Goal: Task Accomplishment & Management: Complete application form

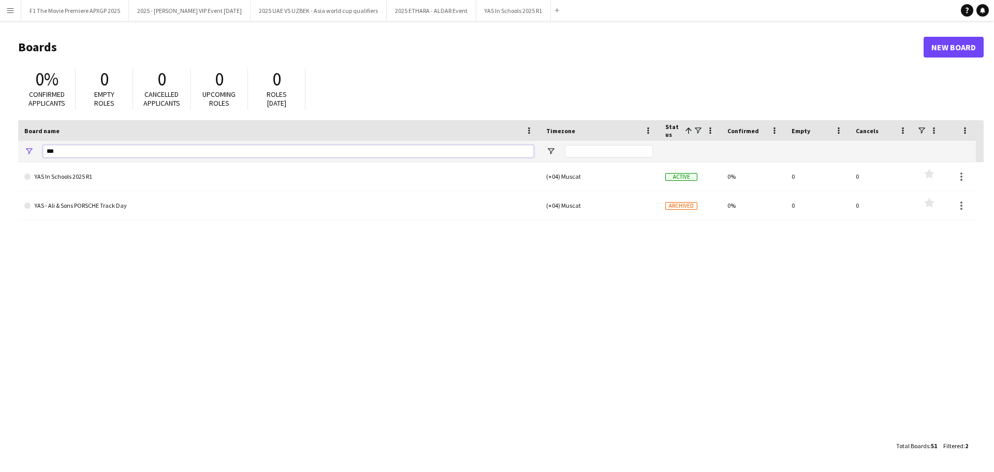
click at [56, 150] on input "***" at bounding box center [288, 151] width 491 height 12
type input "*"
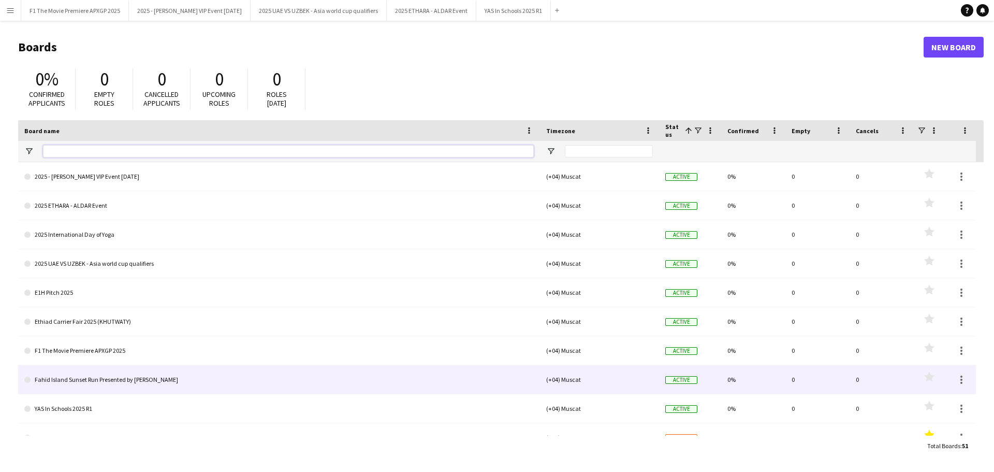
scroll to position [104, 0]
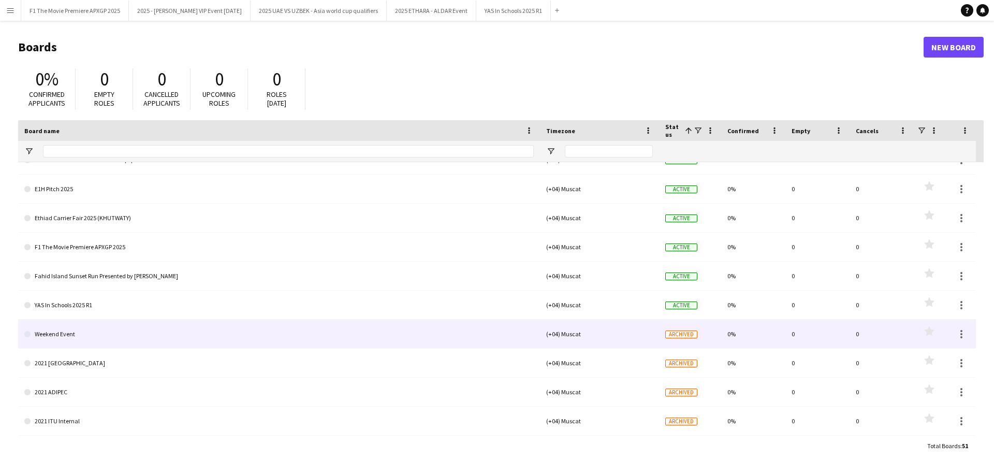
click at [933, 334] on icon "Favourites" at bounding box center [929, 331] width 10 height 10
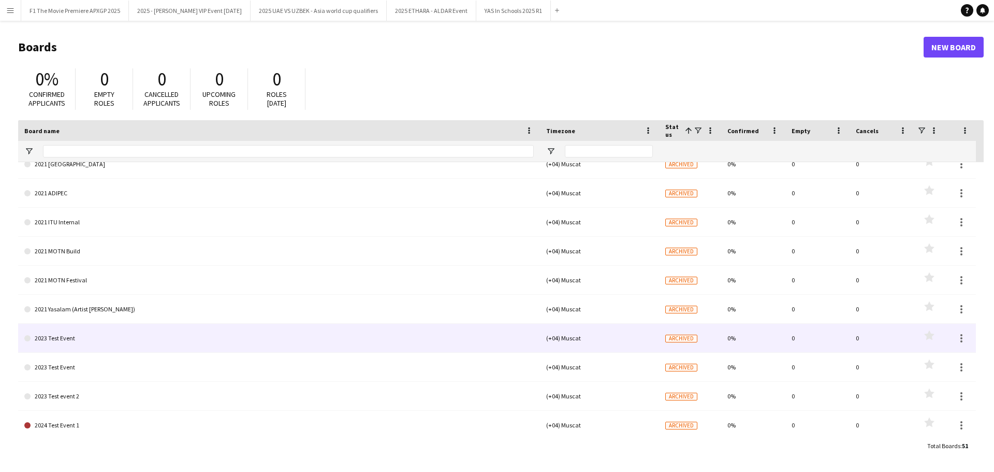
scroll to position [0, 0]
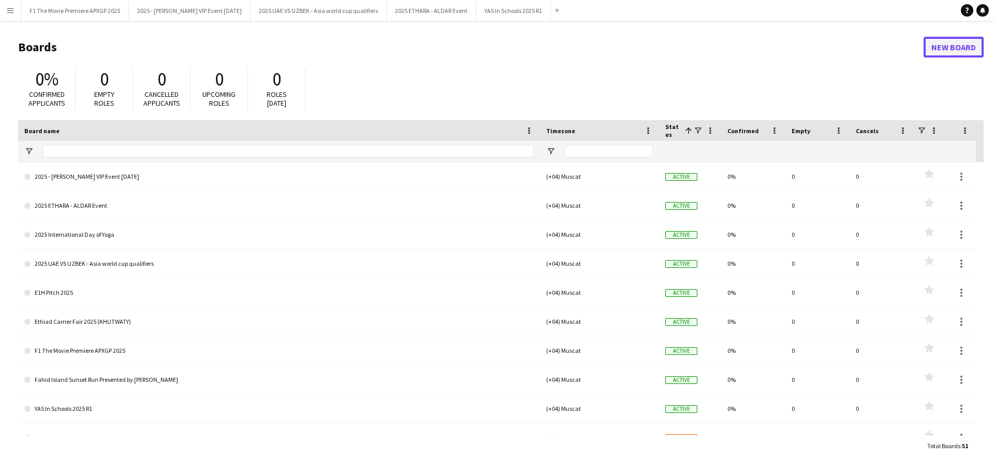
click at [968, 53] on link "New Board" at bounding box center [954, 47] width 60 height 21
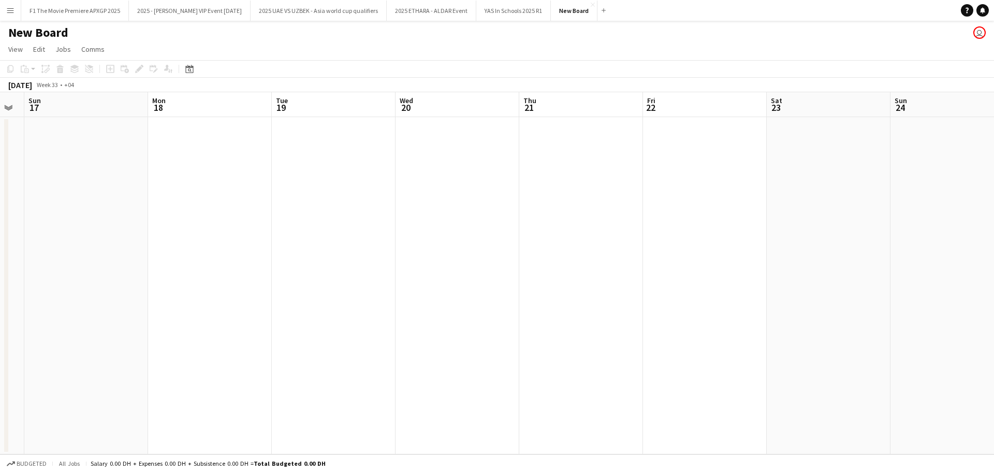
drag, startPoint x: 870, startPoint y: 208, endPoint x: 275, endPoint y: 196, distance: 594.7
click at [275, 196] on app-calendar-viewport "Thu 14 Fri 15 Sat 16 Sun 17 Mon 18 Tue 19 Wed 20 Thu 21 Fri 22 Sat 23 Sun 24 Mo…" at bounding box center [497, 273] width 994 height 362
drag, startPoint x: 737, startPoint y: 212, endPoint x: 21, endPoint y: 216, distance: 716.3
click at [21, 216] on app-calendar-viewport "Wed 20 Thu 21 Fri 22 Sat 23 Sun 24 Mon 25 Tue 26 Wed 27 Thu 28 Fri 29 Sat 30 Su…" at bounding box center [497, 273] width 994 height 362
click at [839, 182] on app-date-cell at bounding box center [855, 285] width 124 height 337
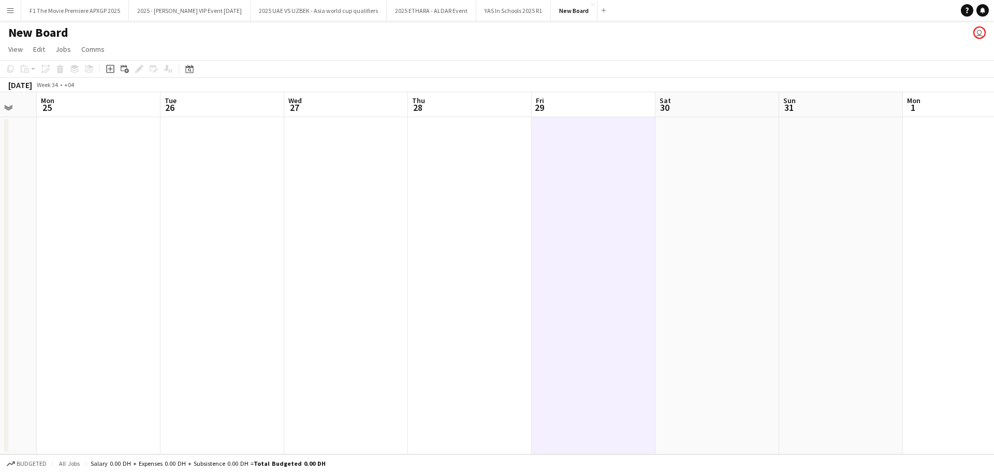
drag, startPoint x: 706, startPoint y: 253, endPoint x: 443, endPoint y: 262, distance: 263.2
click at [443, 262] on app-calendar-viewport "Fri 22 Sat 23 Sun 24 Mon 25 Tue 26 Wed 27 Thu 28 Fri 29 Sat 30 Sun 31 Mon 1 Tue…" at bounding box center [497, 273] width 994 height 362
click at [582, 183] on app-date-cell at bounding box center [592, 285] width 124 height 337
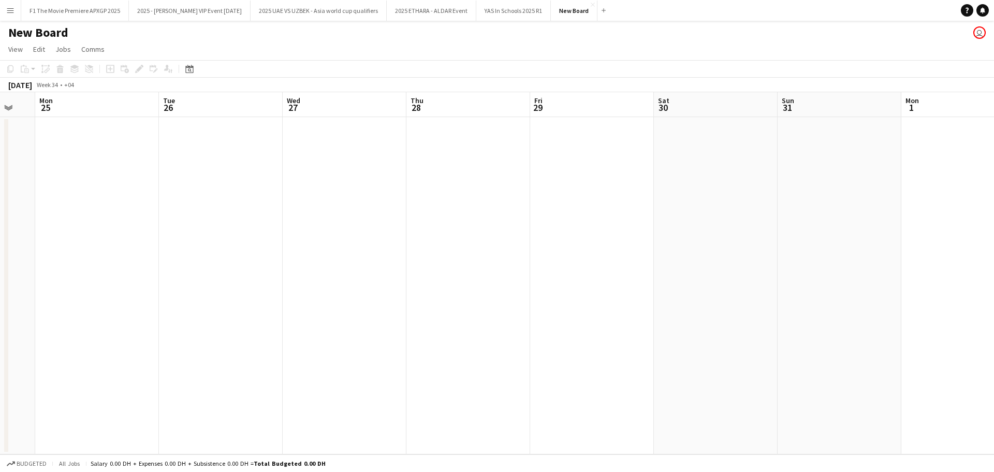
click at [576, 193] on app-date-cell at bounding box center [592, 285] width 124 height 337
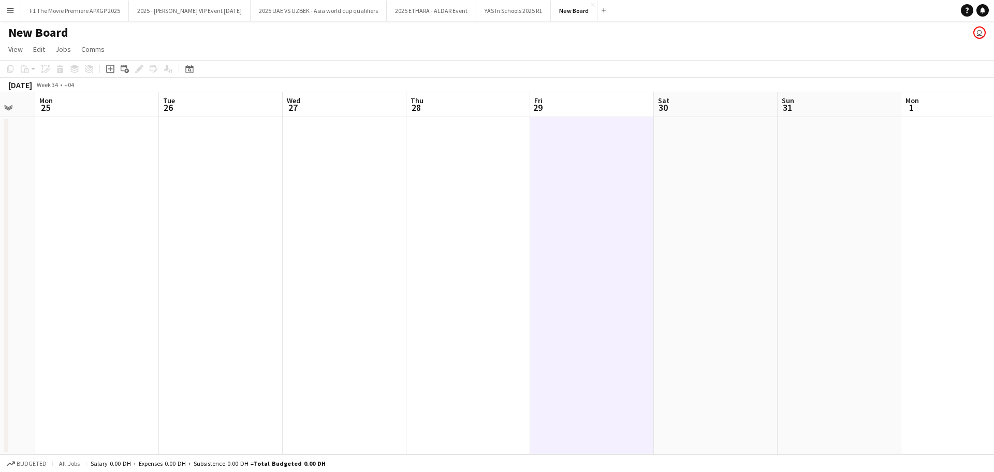
click at [488, 226] on app-date-cell at bounding box center [469, 285] width 124 height 337
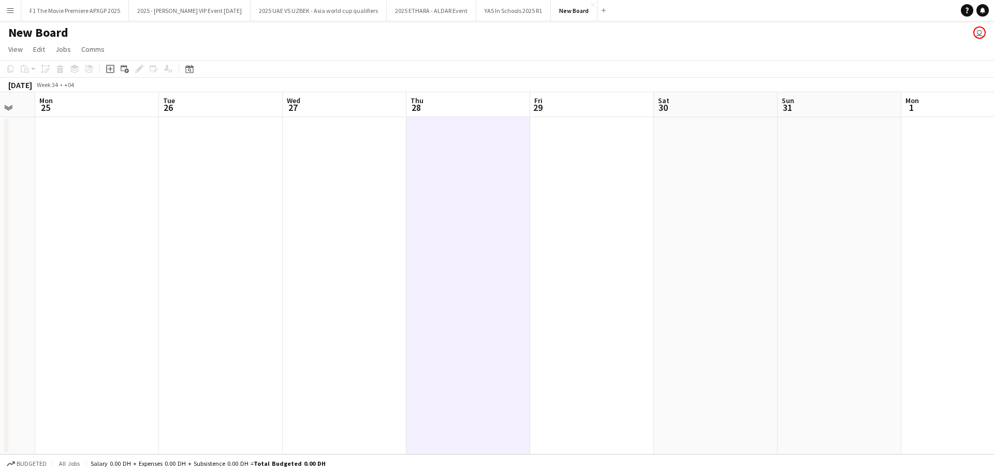
click at [610, 218] on app-date-cell at bounding box center [592, 285] width 124 height 337
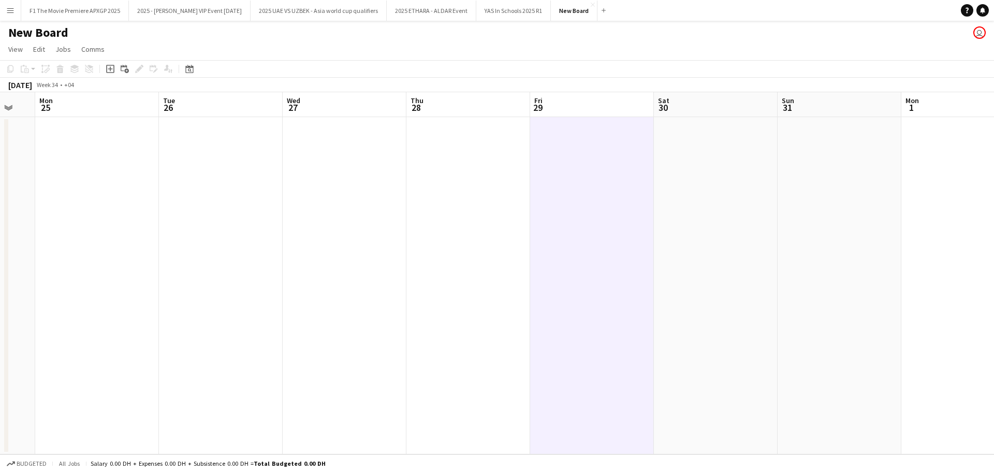
click at [586, 189] on app-date-cell at bounding box center [592, 285] width 124 height 337
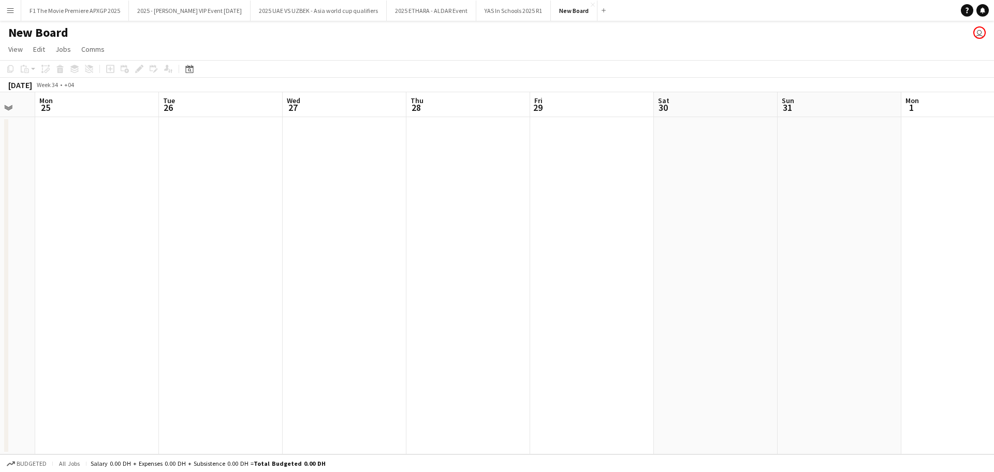
click at [586, 189] on app-date-cell at bounding box center [592, 285] width 124 height 337
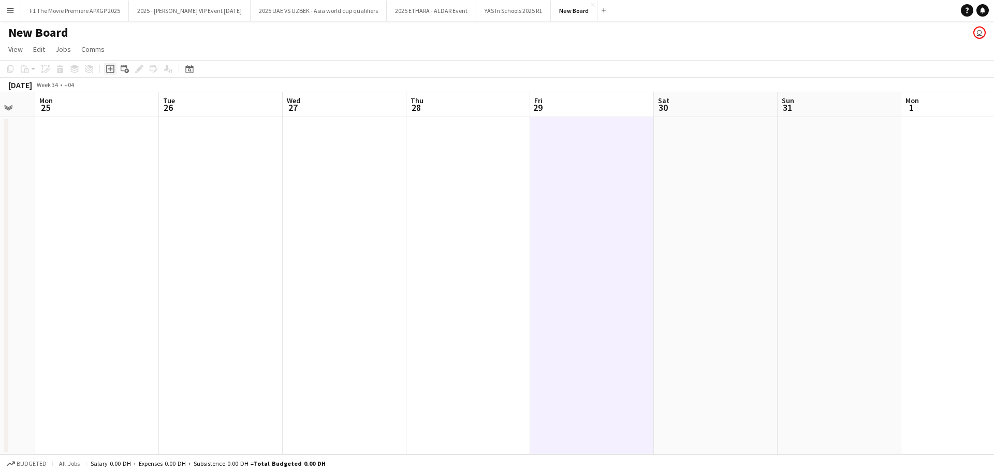
click at [113, 73] on icon at bounding box center [110, 69] width 8 height 8
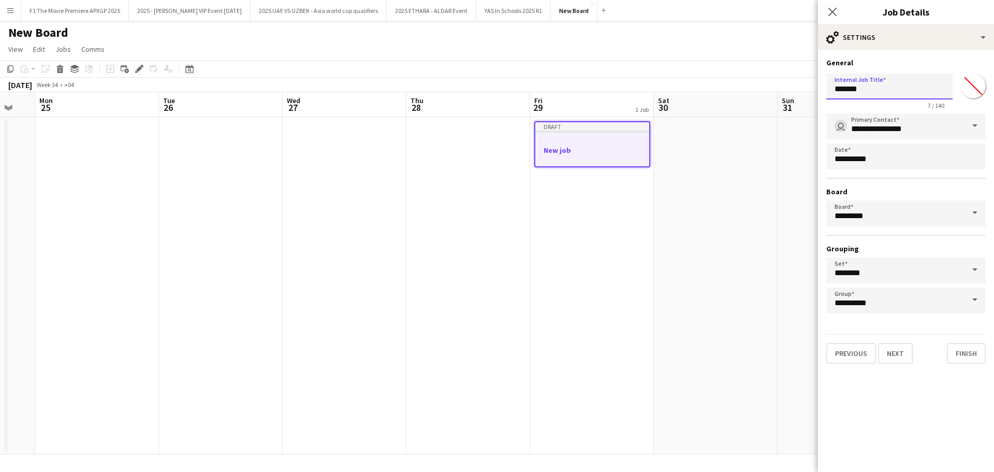
click at [890, 92] on input "*******" at bounding box center [890, 87] width 126 height 26
drag, startPoint x: 871, startPoint y: 89, endPoint x: 791, endPoint y: 81, distance: 80.1
click at [791, 81] on body "Menu Boards Boards Boards All jobs Status Workforce Workforce My Workforce Recr…" at bounding box center [497, 236] width 994 height 472
click at [860, 89] on input "*******" at bounding box center [890, 87] width 126 height 26
drag, startPoint x: 866, startPoint y: 90, endPoint x: 808, endPoint y: 88, distance: 58.0
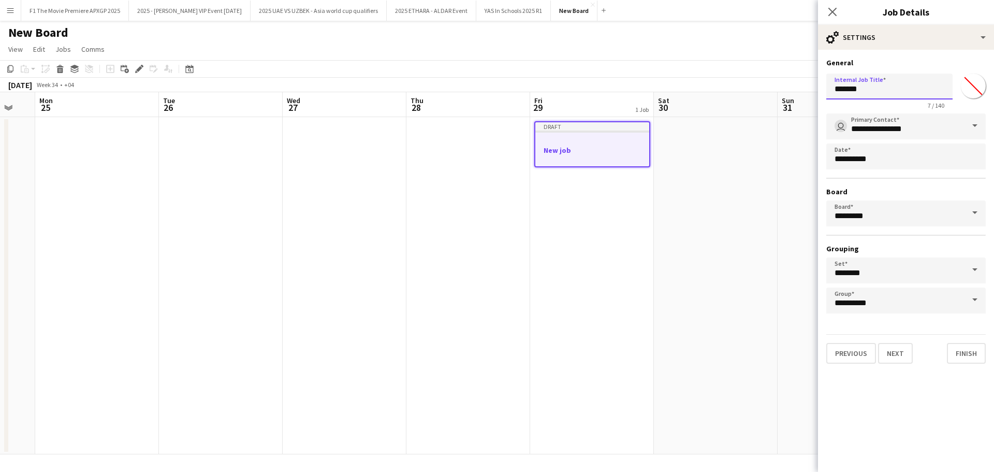
click at [808, 88] on body "Menu Boards Boards Boards All jobs Status Workforce Workforce My Workforce Recr…" at bounding box center [497, 236] width 994 height 472
type input "**********"
click at [970, 216] on span at bounding box center [975, 212] width 22 height 25
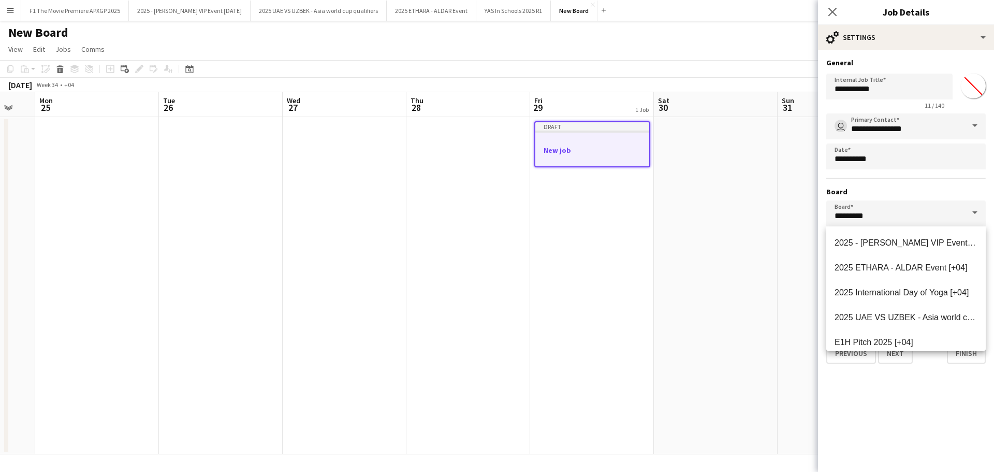
click at [970, 216] on span at bounding box center [975, 212] width 22 height 25
click at [712, 206] on app-date-cell at bounding box center [716, 285] width 124 height 337
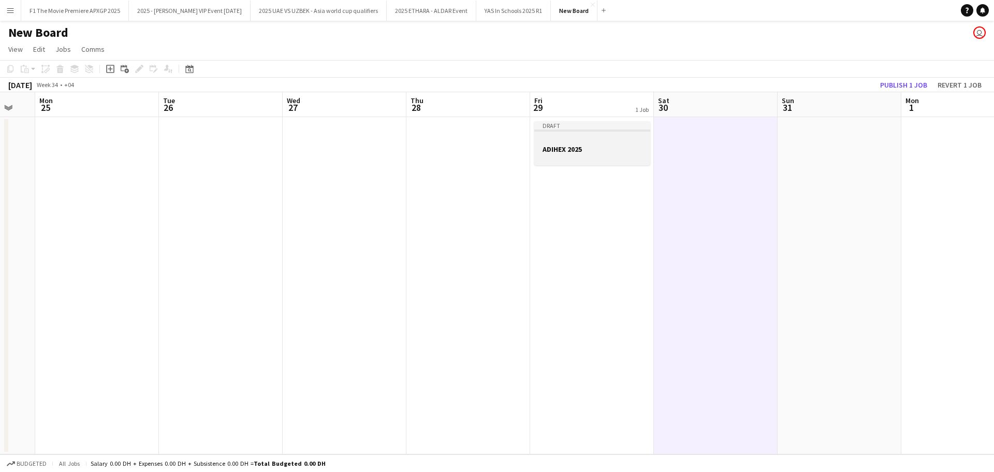
click at [582, 154] on div at bounding box center [592, 158] width 116 height 8
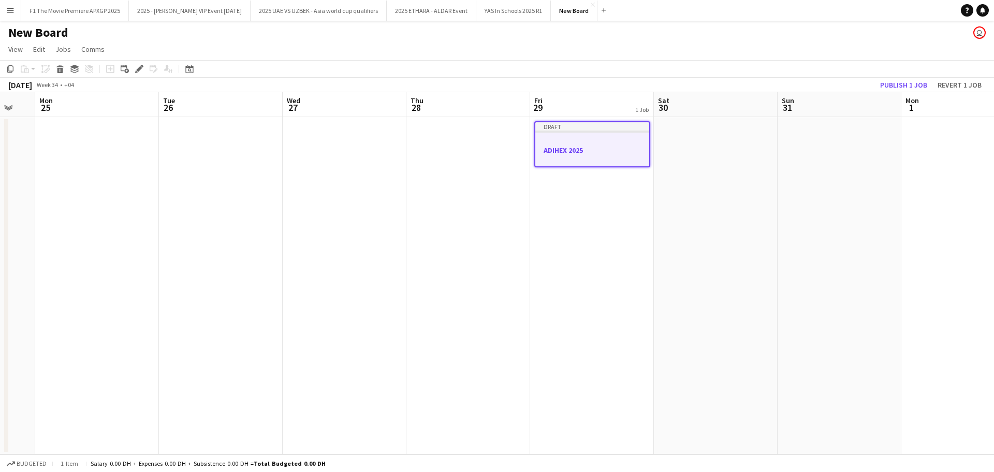
click at [577, 146] on h3 "ADIHEX 2025" at bounding box center [592, 150] width 114 height 9
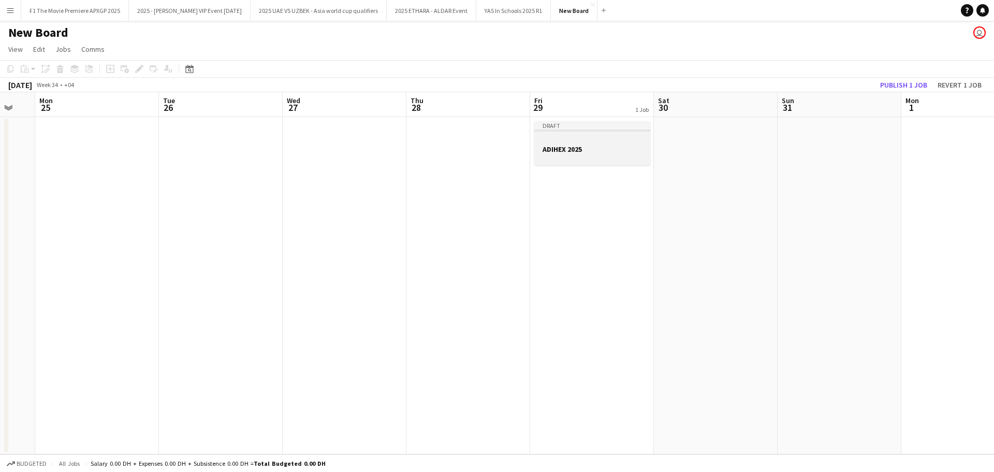
click at [577, 146] on h3 "ADIHEX 2025" at bounding box center [592, 148] width 116 height 9
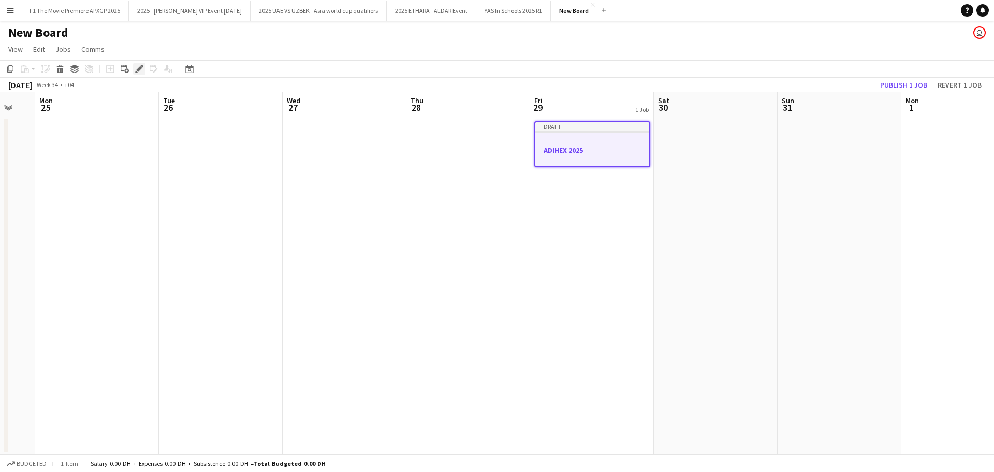
click at [136, 66] on icon "Edit" at bounding box center [139, 69] width 8 height 8
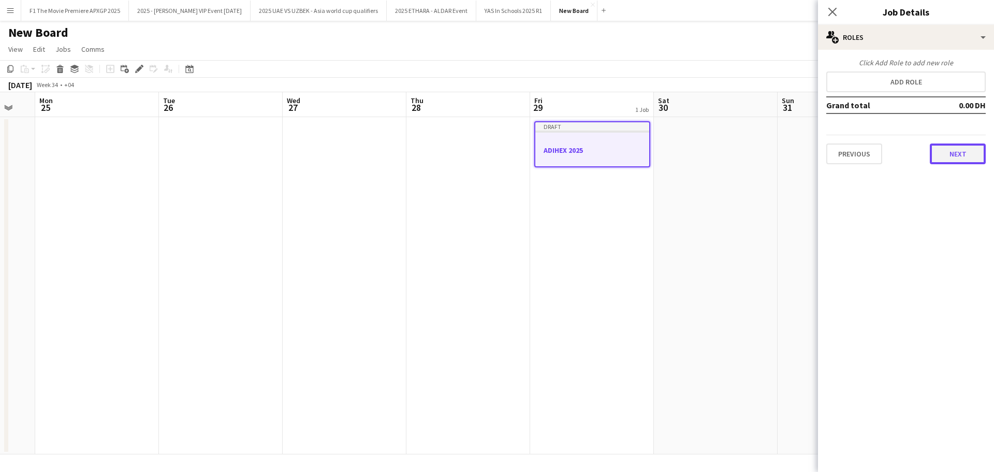
click at [958, 157] on button "Next" at bounding box center [958, 153] width 56 height 21
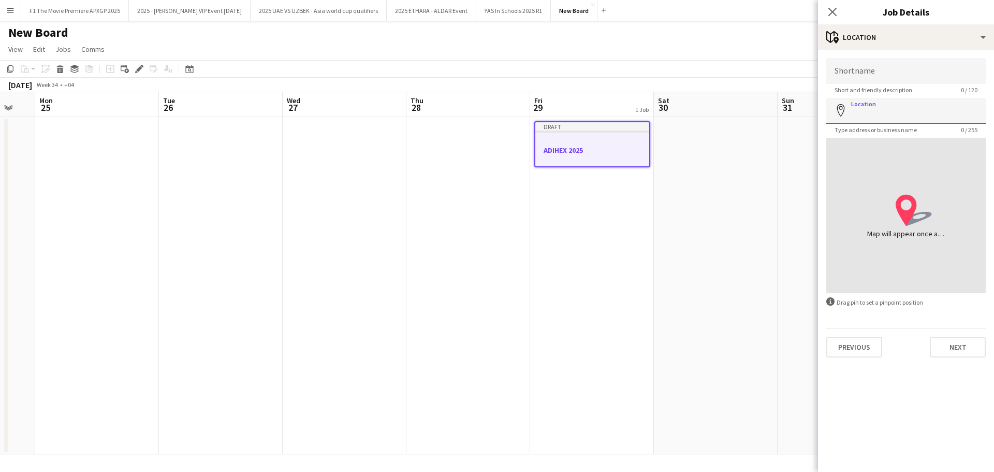
click at [883, 117] on input "Location" at bounding box center [907, 111] width 160 height 26
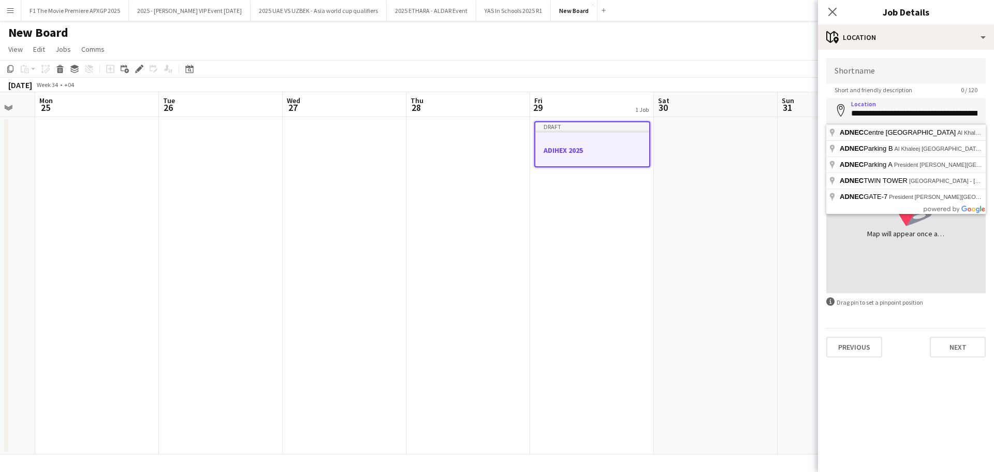
type input "**********"
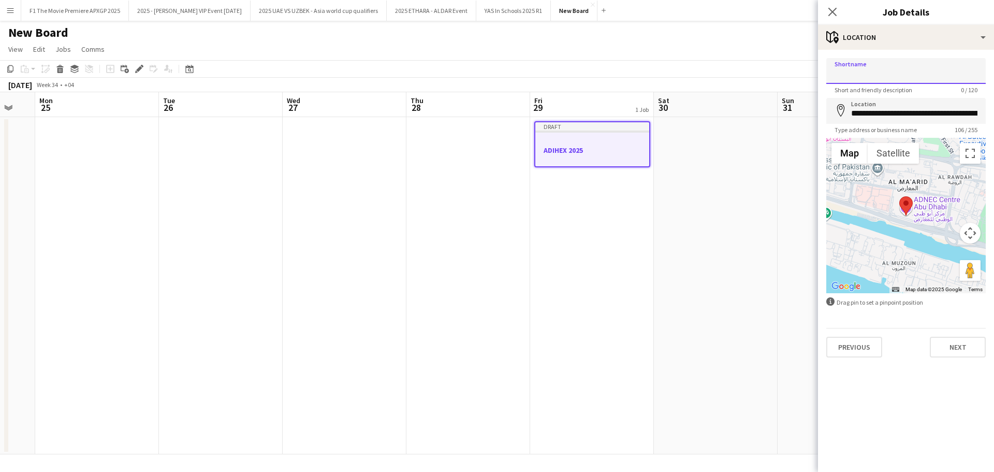
click at [862, 76] on input "Shortname" at bounding box center [907, 71] width 160 height 26
paste input "**********"
type input "**********"
click at [960, 347] on button "Next" at bounding box center [958, 347] width 56 height 21
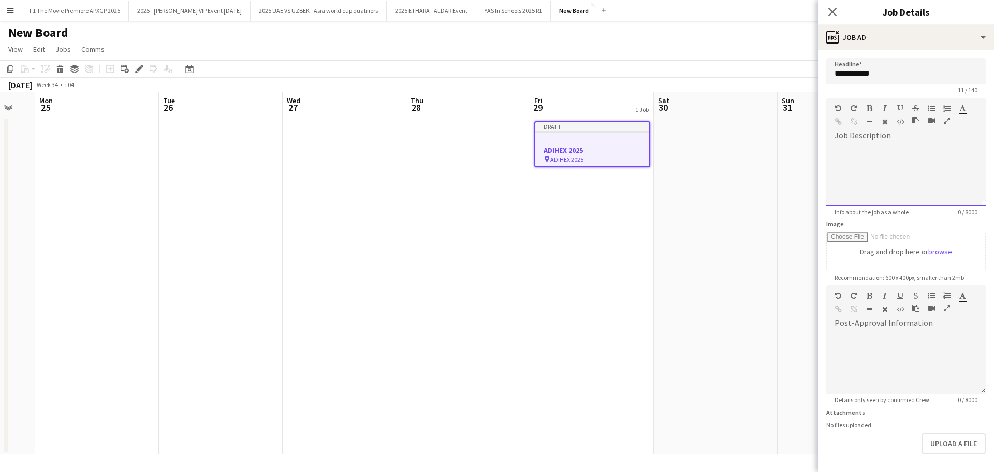
click at [910, 146] on div at bounding box center [907, 175] width 160 height 62
click at [904, 149] on div "**********" at bounding box center [903, 175] width 152 height 62
click at [866, 164] on div "**********" at bounding box center [903, 175] width 152 height 62
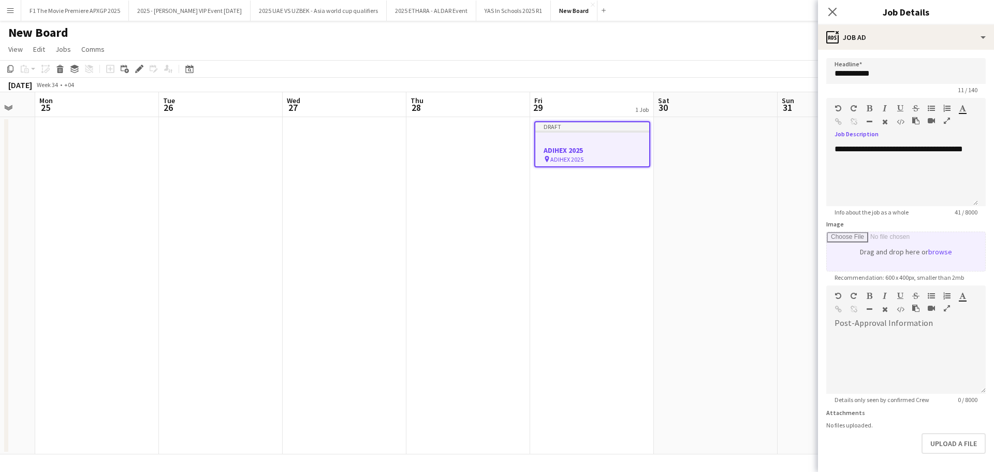
click at [942, 251] on input "Image" at bounding box center [906, 251] width 158 height 39
type input "**********"
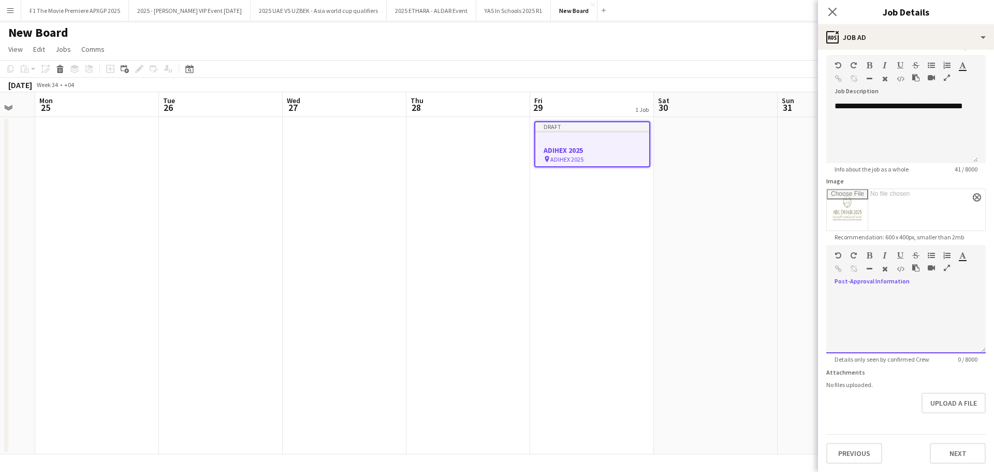
click at [865, 300] on div at bounding box center [907, 322] width 160 height 62
click at [953, 453] on button "Next" at bounding box center [958, 453] width 56 height 21
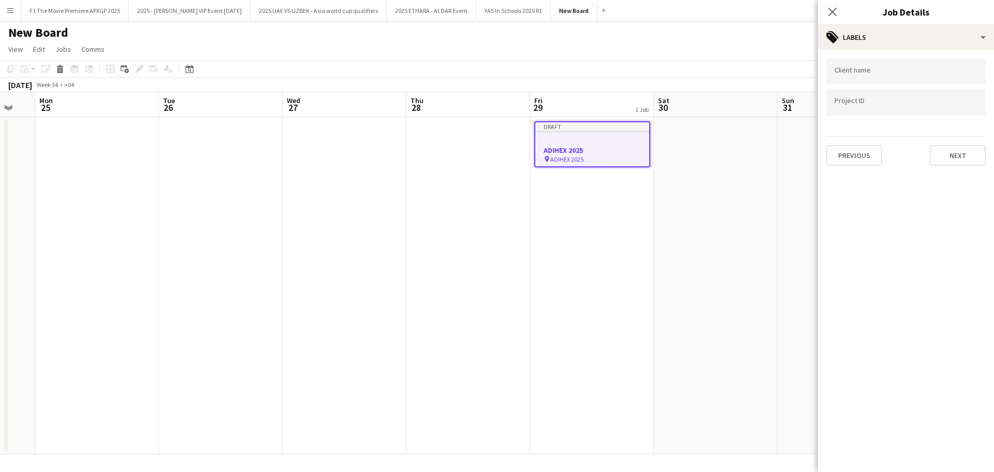
click at [906, 83] on div at bounding box center [907, 71] width 160 height 26
type input "*****"
click at [936, 155] on button "Next" at bounding box center [958, 155] width 56 height 21
type input "*******"
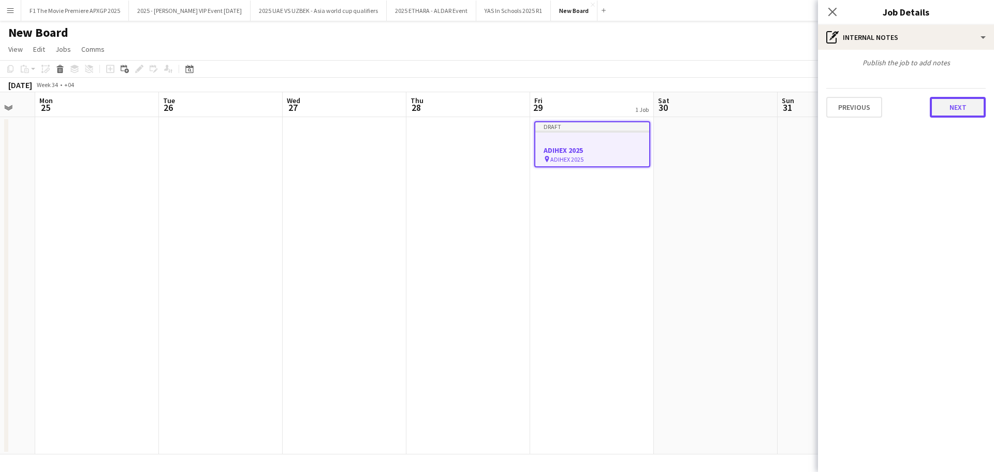
click at [956, 118] on button "Next" at bounding box center [958, 107] width 56 height 21
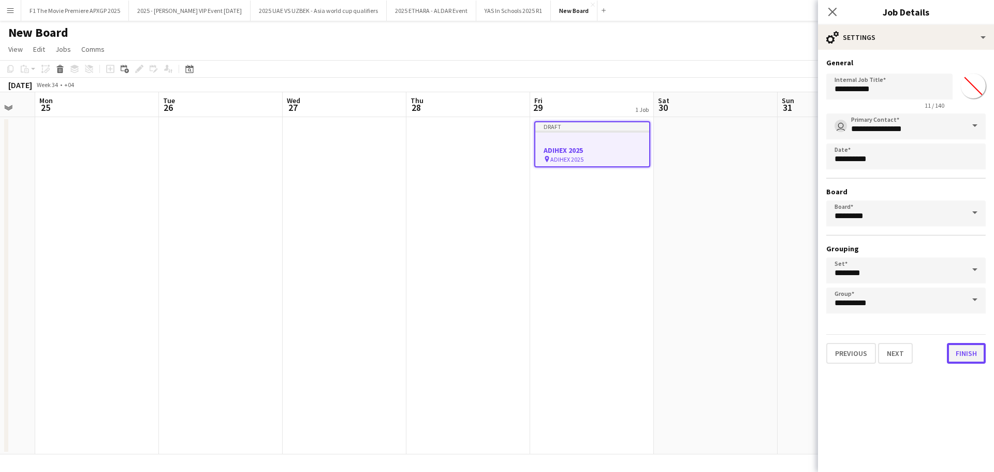
click at [978, 358] on button "Finish" at bounding box center [966, 353] width 39 height 21
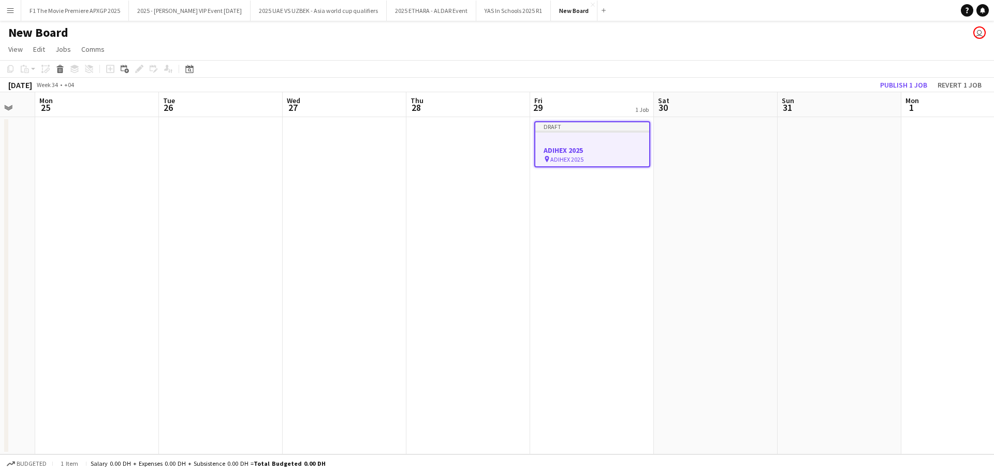
click at [613, 146] on h3 "ADIHEX 2025" at bounding box center [592, 150] width 114 height 9
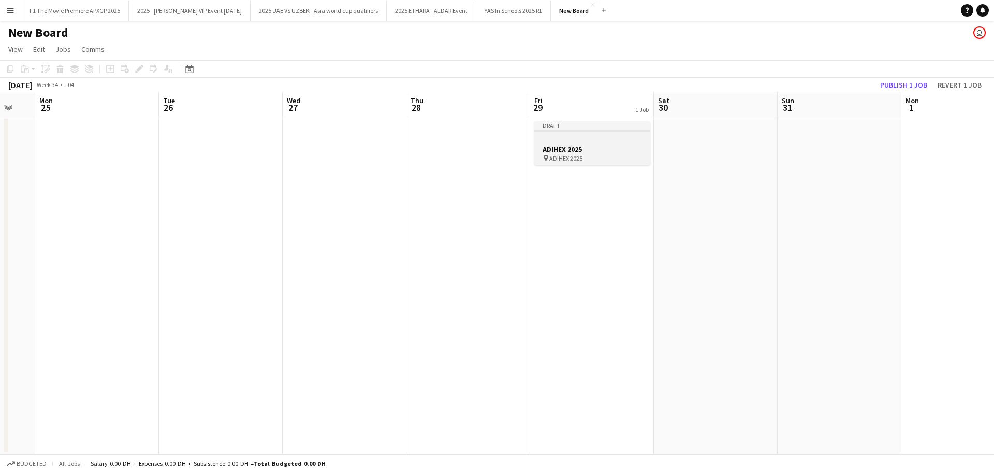
click at [596, 137] on div at bounding box center [592, 140] width 116 height 8
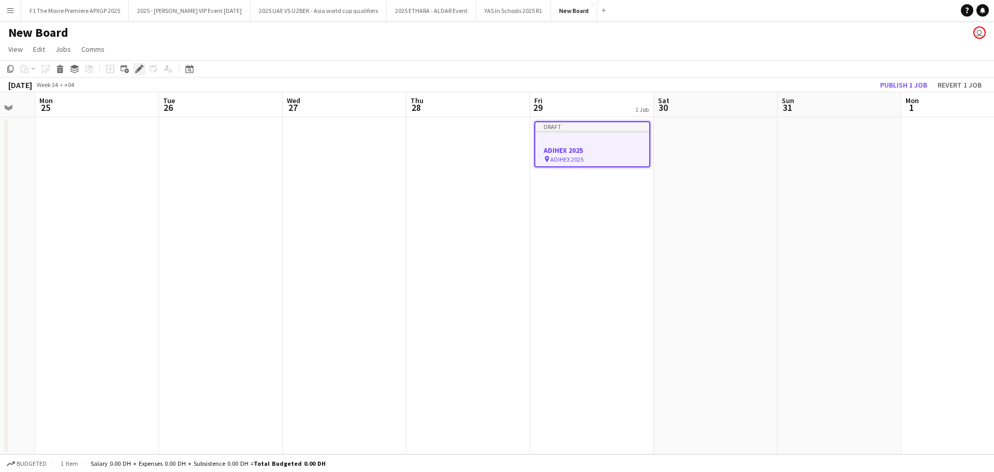
click at [141, 69] on icon "Edit" at bounding box center [139, 69] width 8 height 8
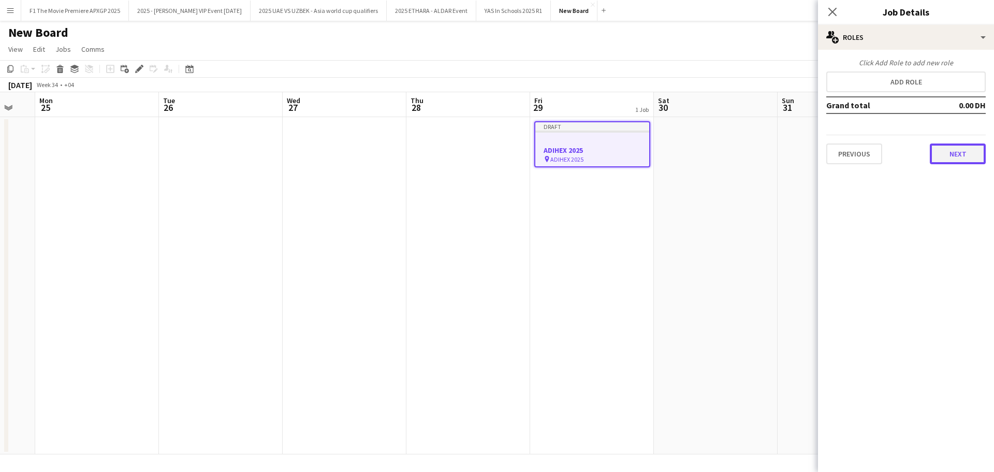
click at [943, 155] on button "Next" at bounding box center [958, 153] width 56 height 21
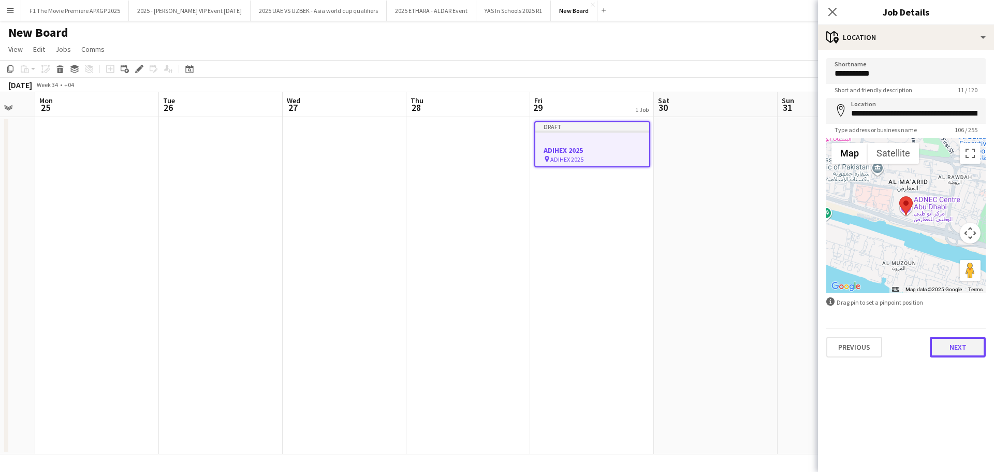
click at [944, 354] on button "Next" at bounding box center [958, 347] width 56 height 21
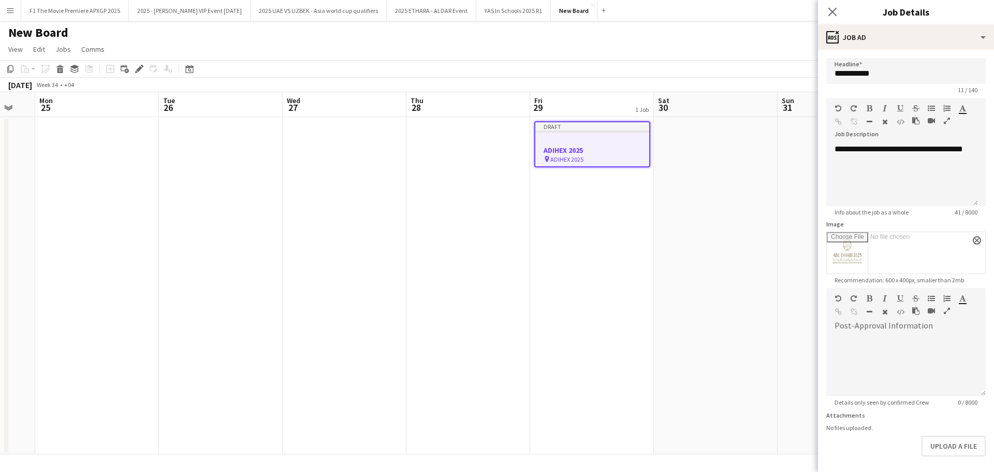
scroll to position [76, 0]
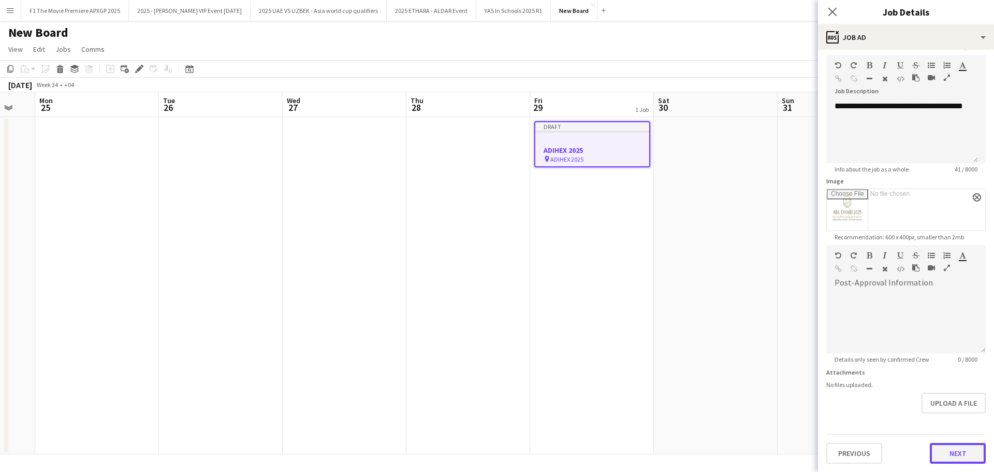
click at [942, 411] on form "**********" at bounding box center [906, 239] width 176 height 448
click at [937, 451] on button "Next" at bounding box center [958, 453] width 56 height 21
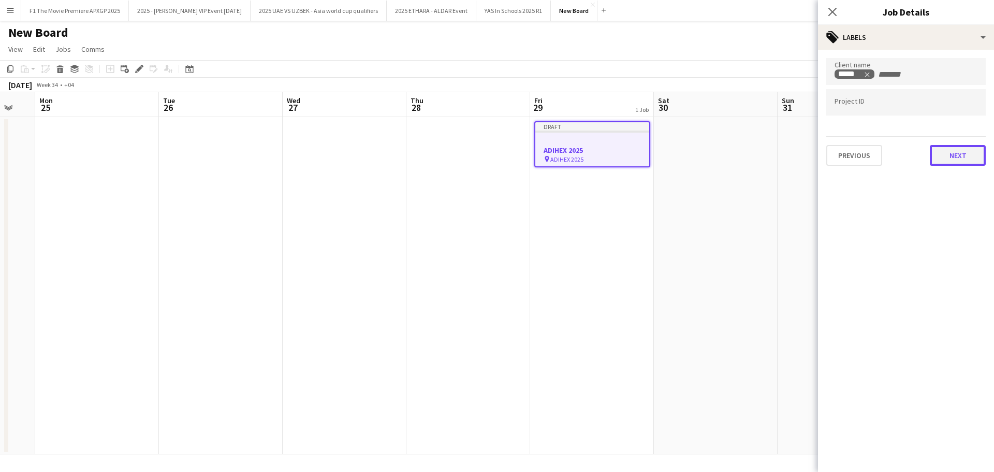
click at [973, 155] on button "Next" at bounding box center [958, 155] width 56 height 21
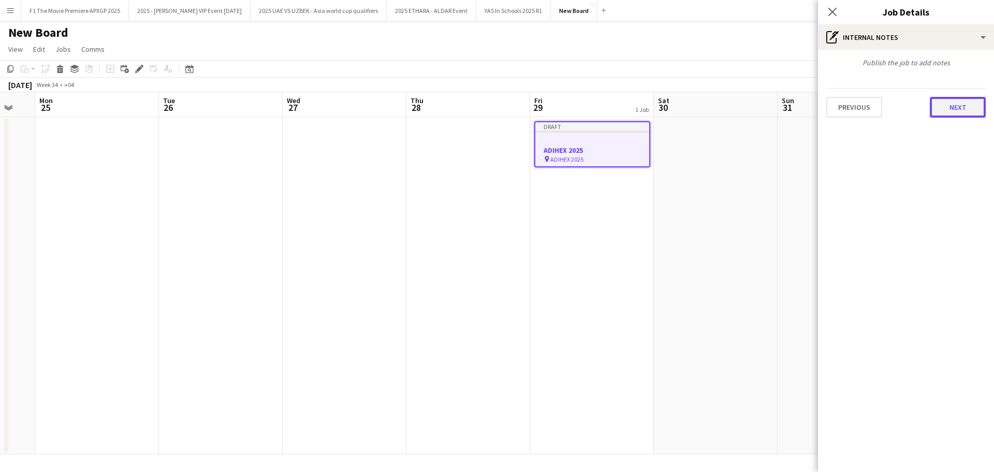
click at [960, 115] on button "Next" at bounding box center [958, 107] width 56 height 21
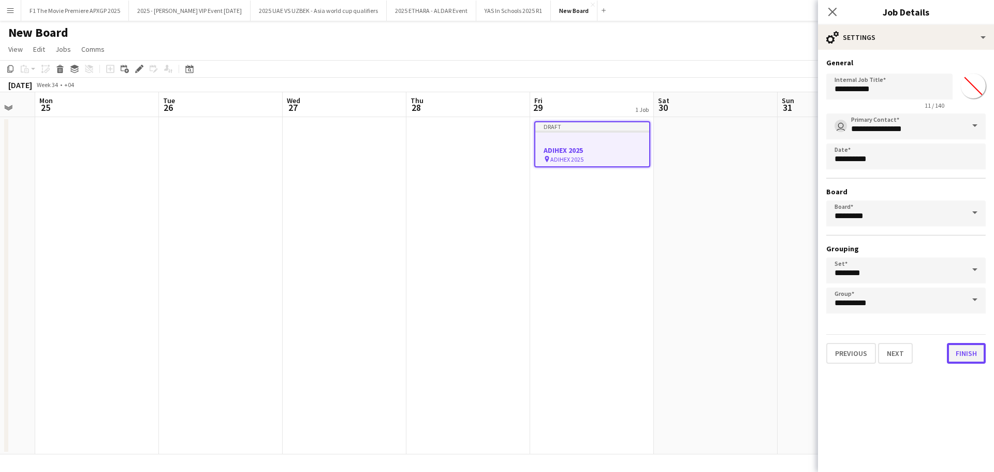
click at [968, 355] on button "Finish" at bounding box center [966, 353] width 39 height 21
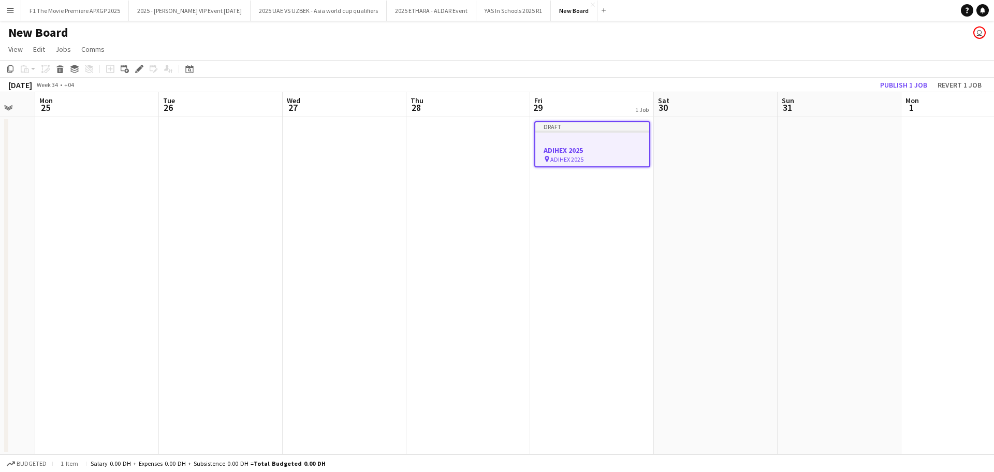
click at [597, 148] on h3 "ADIHEX 2025" at bounding box center [592, 150] width 114 height 9
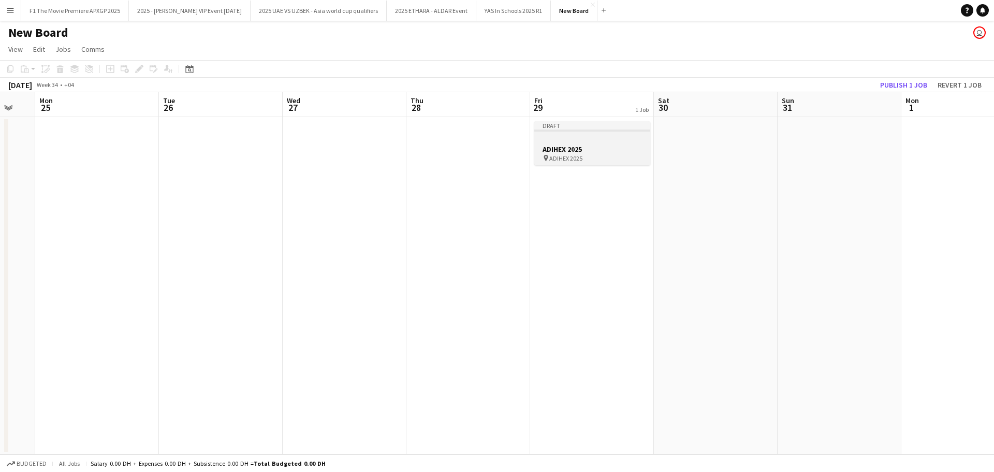
click at [597, 148] on h3 "ADIHEX 2025" at bounding box center [592, 148] width 116 height 9
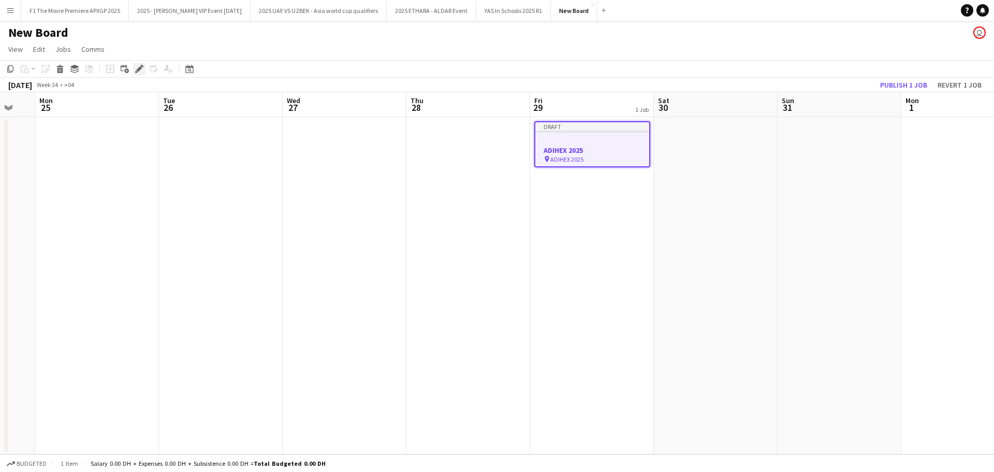
click at [137, 72] on icon at bounding box center [136, 71] width 3 height 3
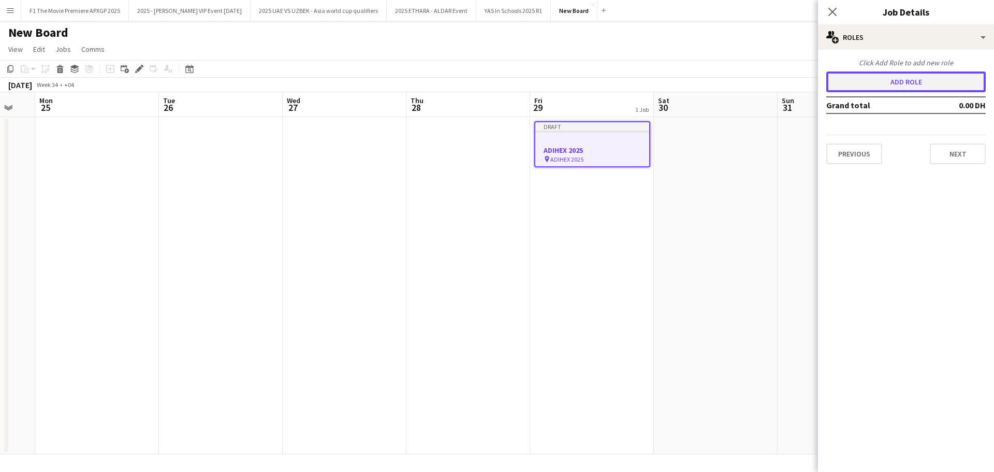
click at [904, 85] on button "Add role" at bounding box center [907, 81] width 160 height 21
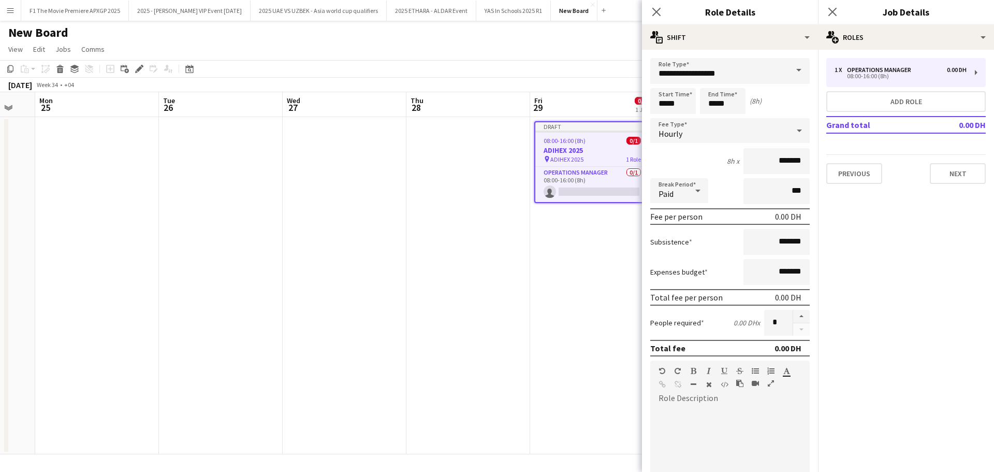
click at [795, 75] on span at bounding box center [799, 70] width 22 height 25
click at [693, 146] on span "Zone Manager" at bounding box center [726, 150] width 135 height 10
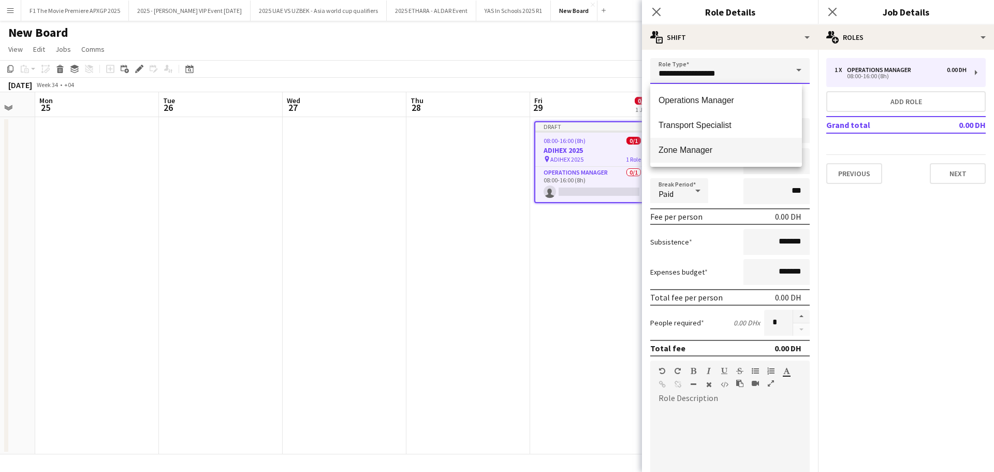
type input "**********"
type input "*********"
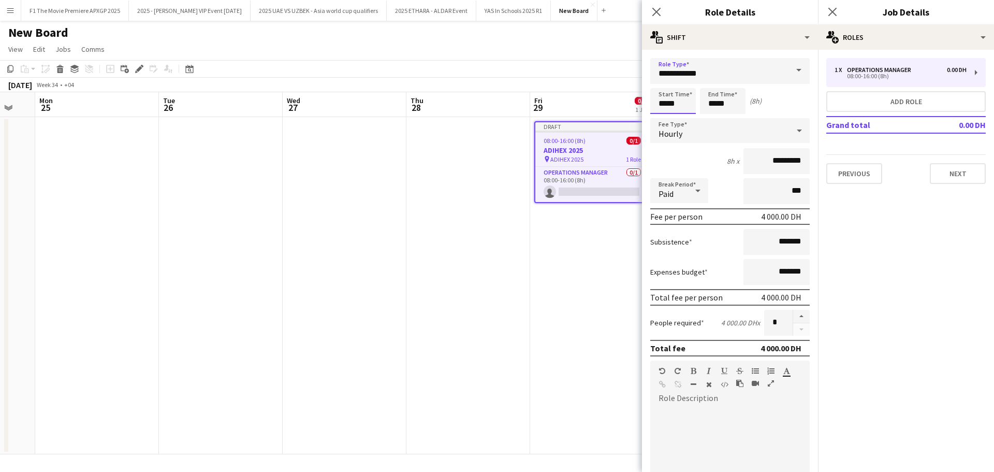
click at [667, 105] on input "*****" at bounding box center [673, 101] width 46 height 26
click at [589, 261] on app-date-cell "Draft 08:00-16:00 (8h) 0/1 ADIHEX 2025 pin ADIHEX 2025 1 Role Operations Manage…" at bounding box center [592, 285] width 124 height 337
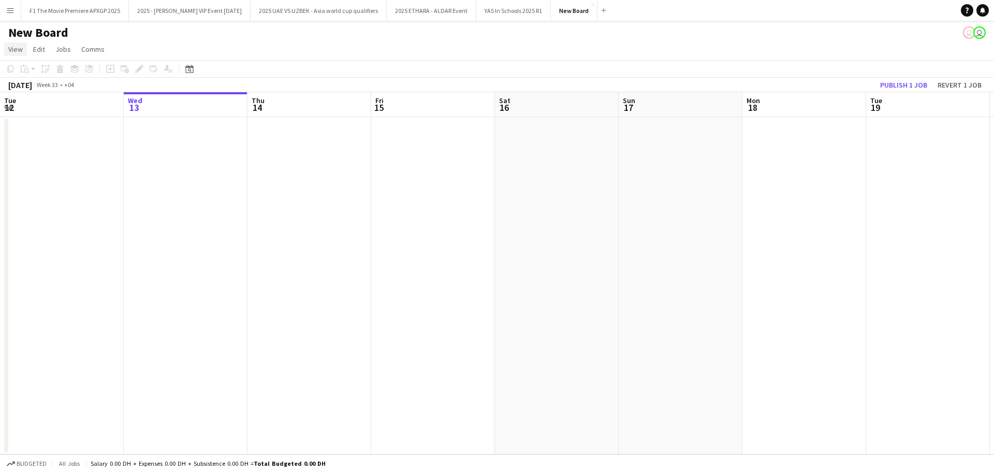
click at [21, 48] on span "View" at bounding box center [15, 49] width 15 height 9
click at [12, 17] on button "Menu" at bounding box center [10, 10] width 21 height 21
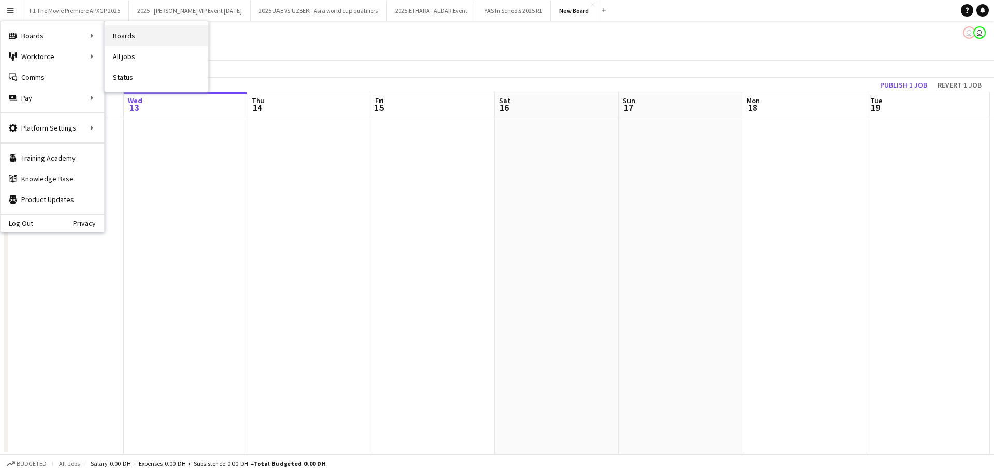
click at [147, 40] on link "Boards" at bounding box center [157, 35] width 104 height 21
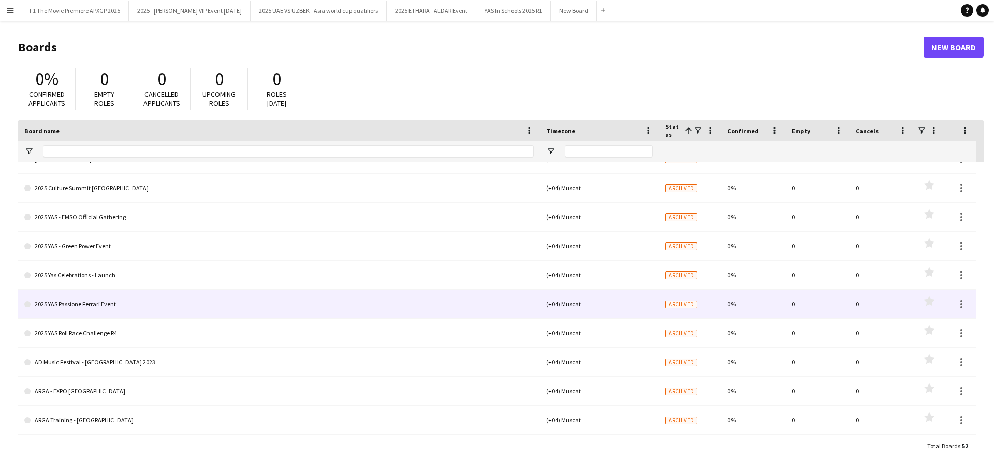
scroll to position [613, 0]
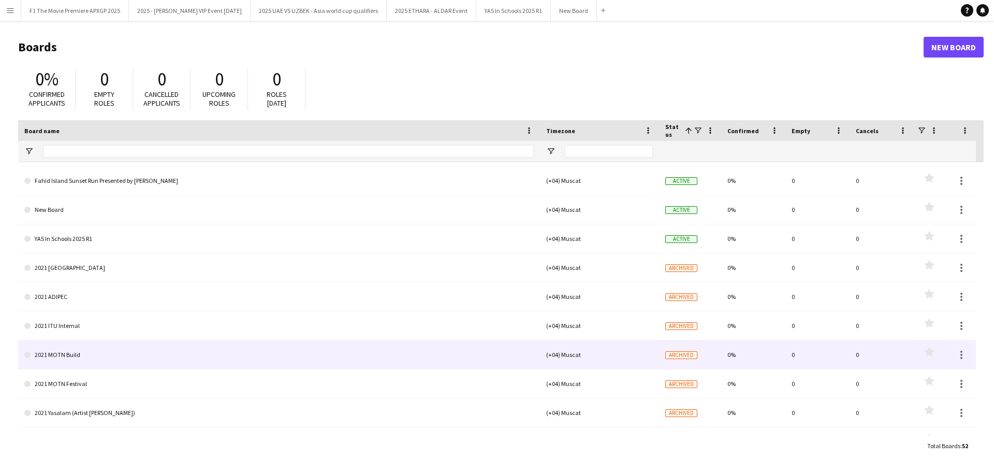
click at [71, 355] on link "2021 MOTN Build" at bounding box center [279, 354] width 510 height 29
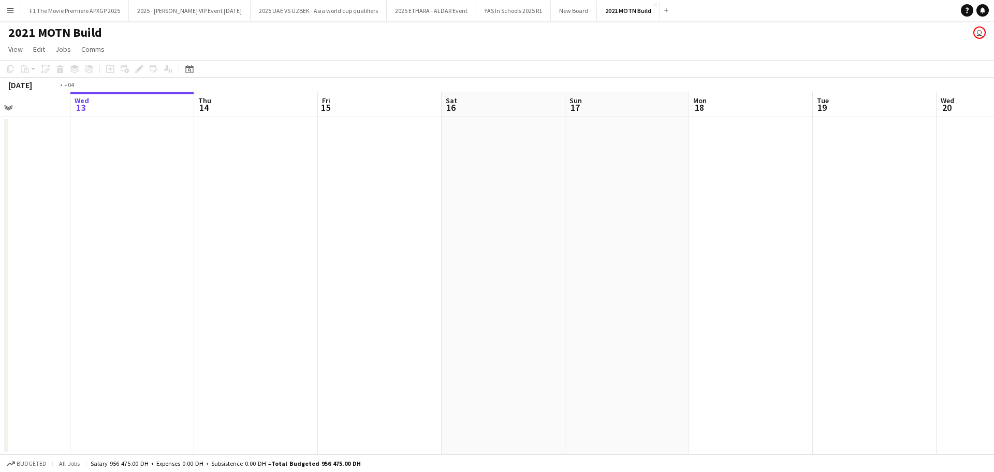
drag, startPoint x: 144, startPoint y: 221, endPoint x: 703, endPoint y: 225, distance: 558.8
click at [687, 226] on app-calendar-viewport "Sun 10 Mon 11 Tue 12 Wed 13 Thu 14 Fri 15 Sat 16 Sun 17 Mon 18 Tue 19 Wed 20 Th…" at bounding box center [497, 273] width 994 height 362
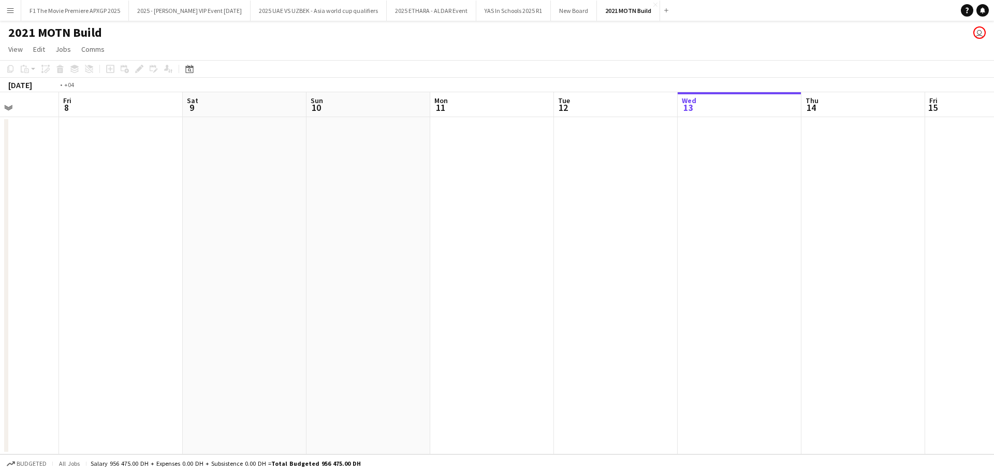
drag, startPoint x: 157, startPoint y: 220, endPoint x: 727, endPoint y: 237, distance: 569.4
click at [672, 238] on app-calendar-viewport "Tue 5 Wed 6 Thu 7 Fri 8 Sat 9 Sun 10 Mon 11 Tue 12 Wed 13 Thu 14 Fri 15 Sat 16 …" at bounding box center [497, 273] width 994 height 362
drag, startPoint x: 16, startPoint y: 225, endPoint x: 345, endPoint y: 220, distance: 329.4
click at [358, 225] on app-calendar-viewport "Fri 1 Sat 2 Sun 3 Mon 4 Tue 5 Wed 6 Thu 7 Fri 8 Sat 9 Sun 10 Mon 11 Tue 12 Wed …" at bounding box center [497, 273] width 994 height 362
click at [32, 84] on div "[DATE]" at bounding box center [20, 85] width 24 height 10
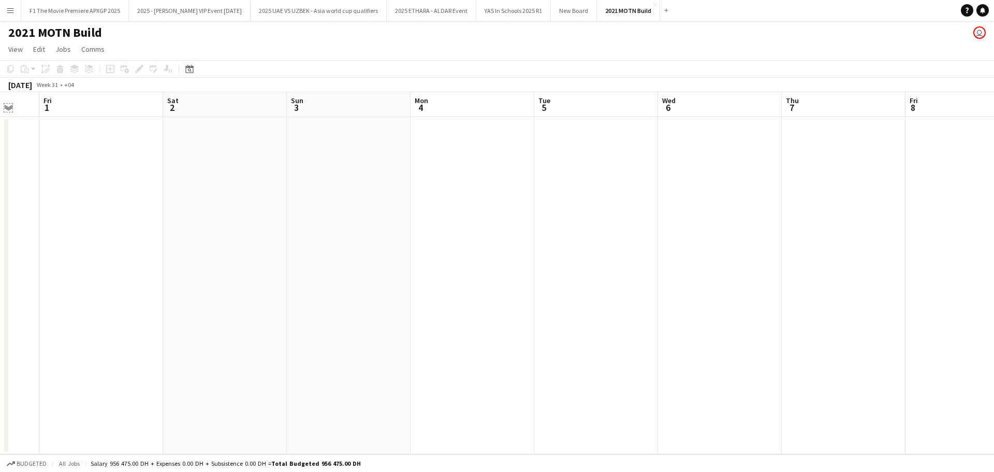
click at [10, 105] on app-icon "Expand/collapse" at bounding box center [8, 107] width 8 height 10
drag, startPoint x: 77, startPoint y: 151, endPoint x: 447, endPoint y: 201, distance: 373.1
click at [447, 201] on app-calendar-viewport "Wed 30 Thu 31 Fri 1 Sat 2 Sun 3 Mon 4 Tue 5 Wed 6 Thu 7 Fri 8 Sat 9 Sun 10 Mon …" at bounding box center [497, 273] width 994 height 362
drag, startPoint x: 69, startPoint y: 157, endPoint x: 850, endPoint y: 218, distance: 782.8
click at [796, 218] on app-calendar-viewport "Sun 27 Mon 28 Tue 29 Wed 30 Thu 31 Fri 1 Sat 2 Sun 3 Mon 4 Tue 5 Wed 6 Thu 7 Fr…" at bounding box center [497, 273] width 994 height 362
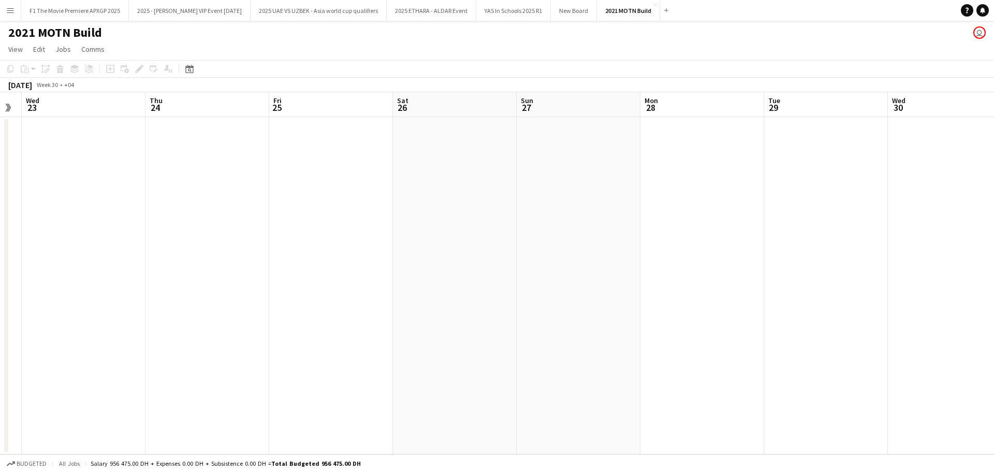
click at [56, 85] on span "Week 30" at bounding box center [47, 85] width 26 height 8
click at [74, 89] on div "+04" at bounding box center [69, 85] width 10 height 8
click at [194, 72] on div "Date picker" at bounding box center [189, 69] width 12 height 12
click at [247, 108] on span "Previous month" at bounding box center [252, 104] width 21 height 21
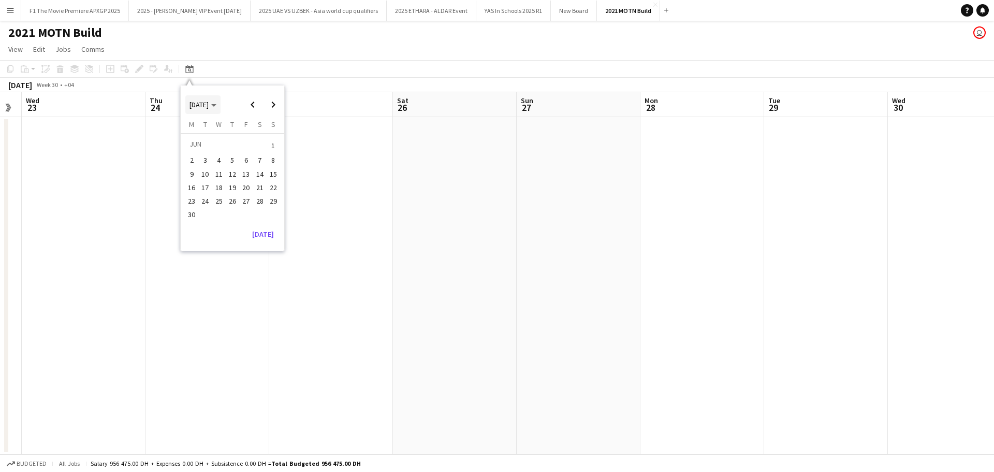
click at [216, 103] on span "[DATE]" at bounding box center [203, 104] width 27 height 9
click at [219, 138] on span "2021" at bounding box center [220, 144] width 21 height 12
click at [202, 148] on span "JAN" at bounding box center [196, 144] width 21 height 12
click at [271, 105] on span "Next month" at bounding box center [273, 104] width 21 height 21
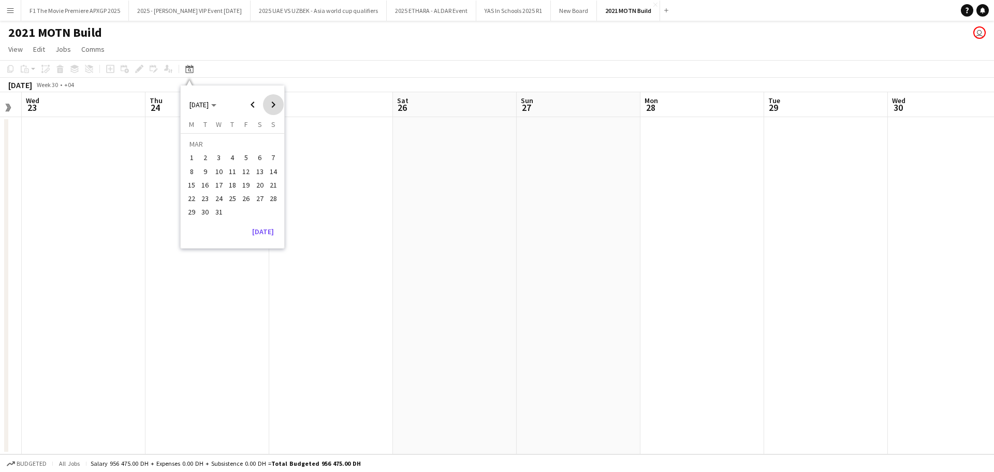
click at [271, 105] on span "Next month" at bounding box center [273, 104] width 21 height 21
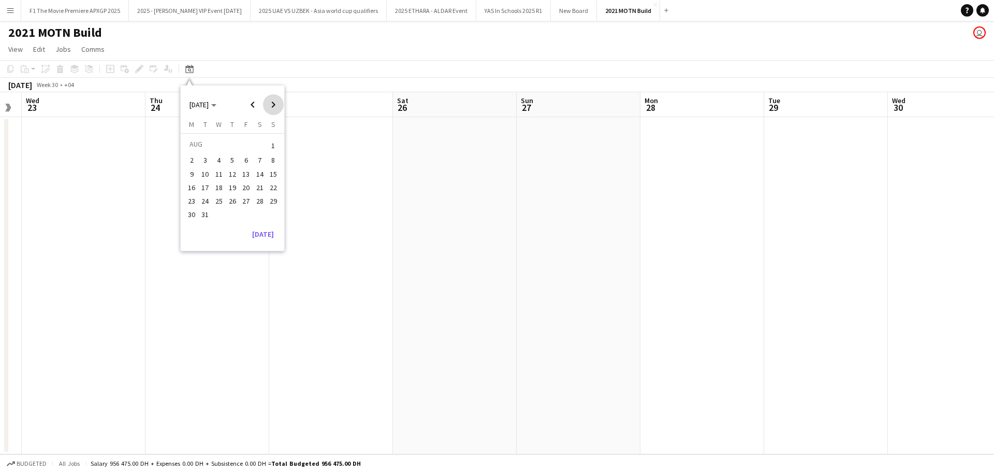
click at [271, 105] on span "Next month" at bounding box center [273, 104] width 21 height 21
click at [240, 183] on span "17" at bounding box center [246, 185] width 12 height 12
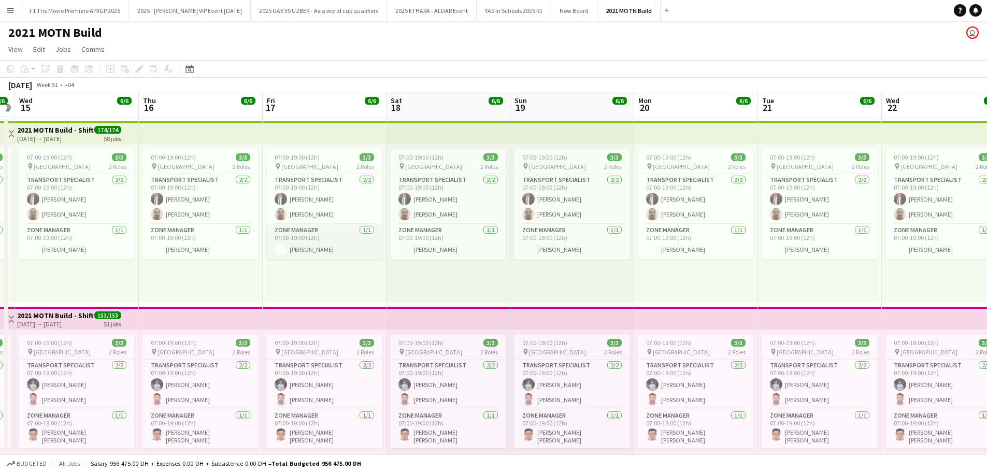
click at [296, 237] on app-card-role "Zone Manager [DATE] 07:00-19:00 (12h) [PERSON_NAME]" at bounding box center [324, 241] width 116 height 35
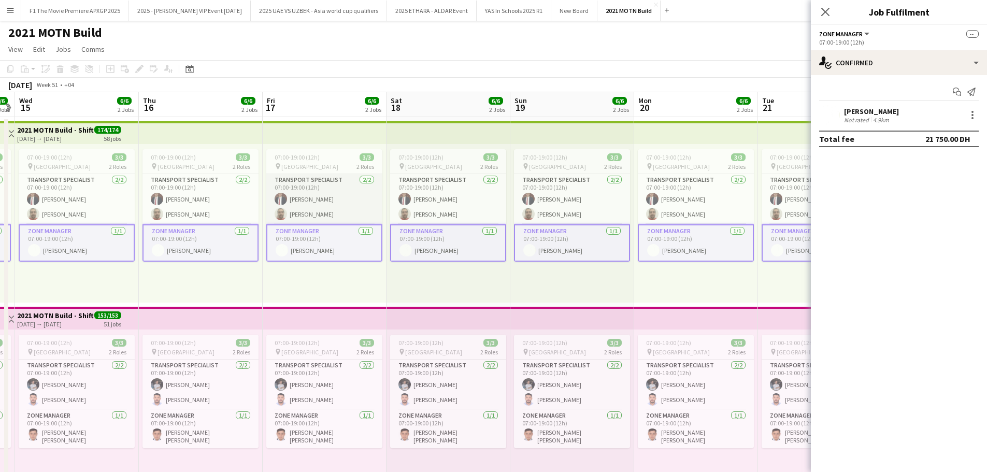
click at [296, 201] on app-card-role "Transport Specialist [DATE] 07:00-19:00 (12h) Eyas [PERSON_NAME] [PERSON_NAME]" at bounding box center [324, 199] width 116 height 50
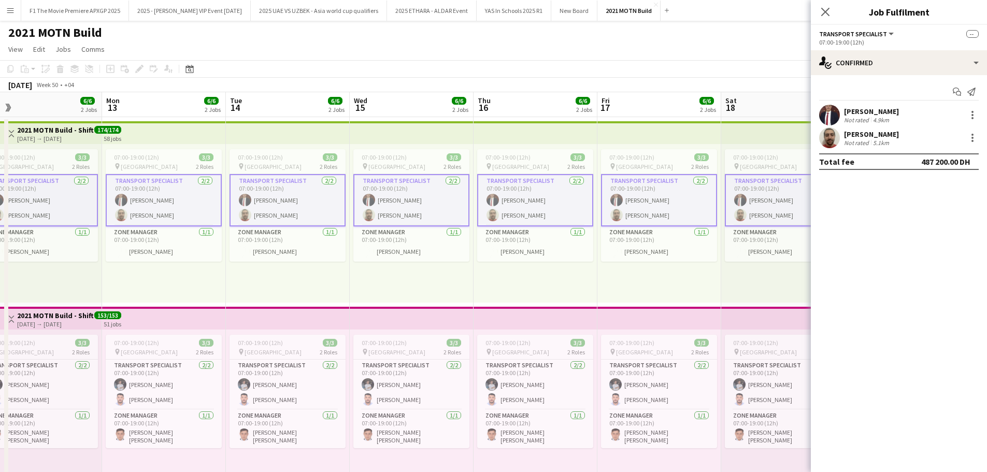
scroll to position [0, 269]
drag, startPoint x: 298, startPoint y: 255, endPoint x: 756, endPoint y: 272, distance: 458.6
click at [756, 272] on app-calendar-viewport "Fri 10 6/6 2 Jobs Sat 11 6/6 2 Jobs Sun 12 6/6 2 Jobs Mon 13 6/6 2 Jobs Tue 14 …" at bounding box center [493, 292] width 987 height 400
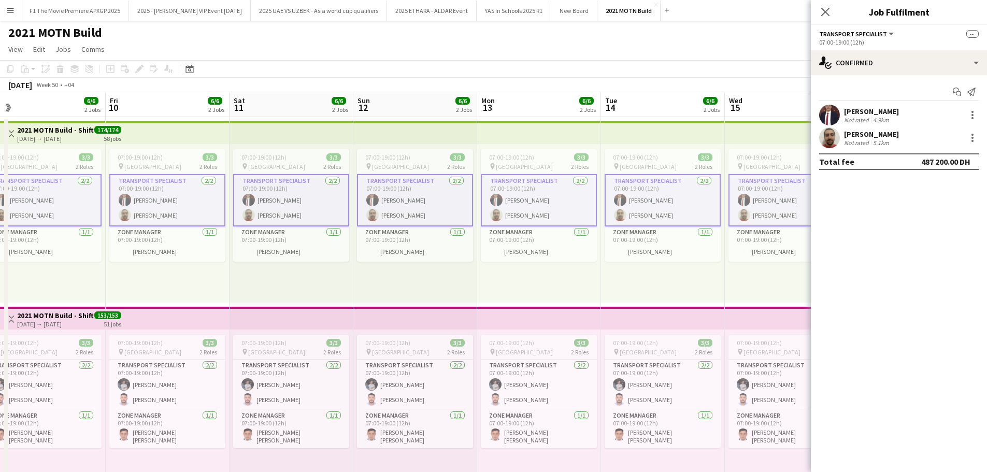
scroll to position [0, 330]
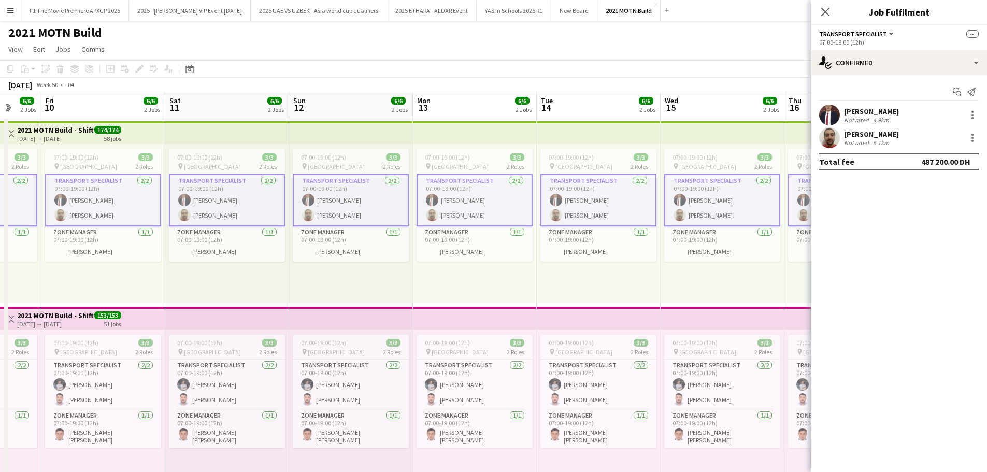
drag, startPoint x: 119, startPoint y: 276, endPoint x: 306, endPoint y: 273, distance: 187.0
click at [306, 273] on app-calendar-viewport "Tue 7 6/6 2 Jobs Wed 8 6/6 2 Jobs Thu 9 6/6 2 Jobs Fri 10 6/6 2 Jobs Sat 11 6/6…" at bounding box center [493, 292] width 987 height 400
click at [466, 168] on span "[GEOGRAPHIC_DATA]" at bounding box center [459, 167] width 57 height 8
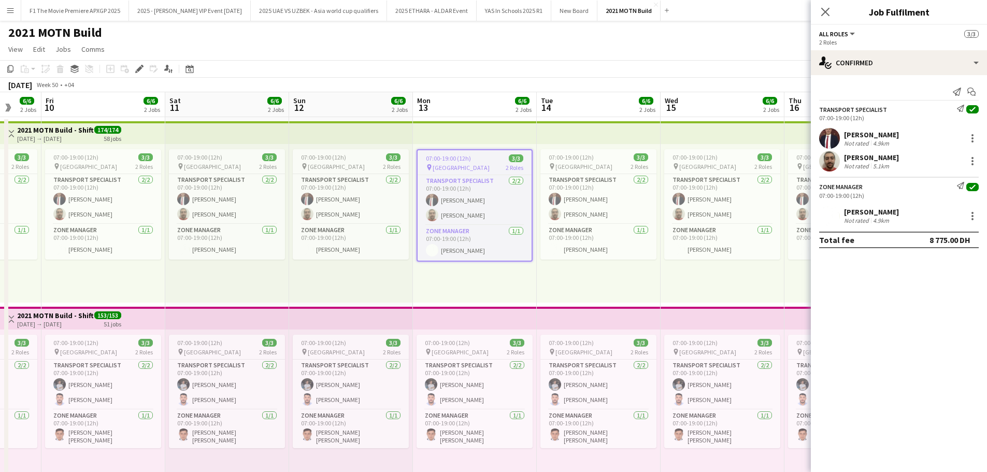
click at [474, 129] on app-top-bar at bounding box center [475, 132] width 124 height 23
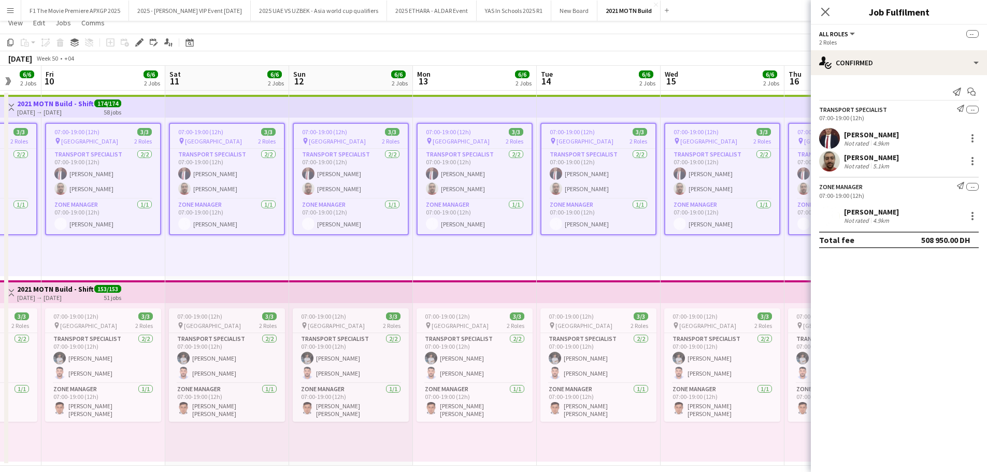
scroll to position [37, 0]
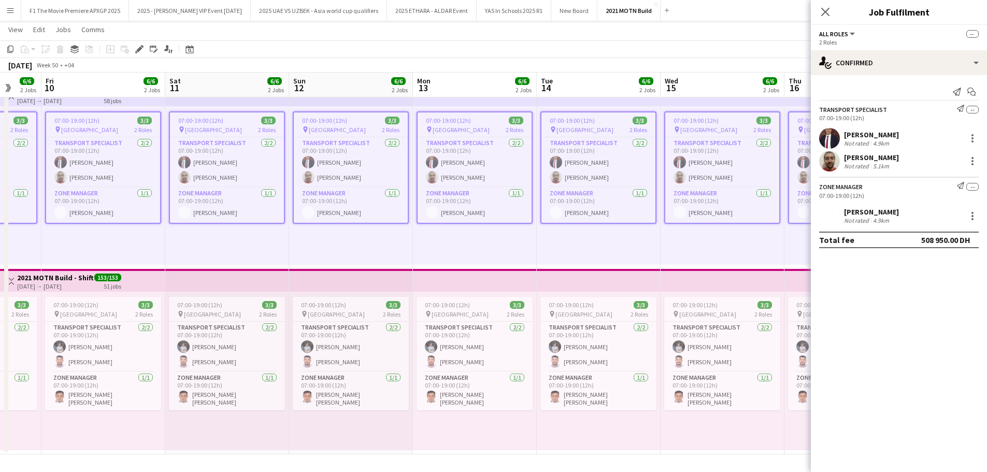
click at [191, 286] on app-top-bar at bounding box center [227, 280] width 124 height 23
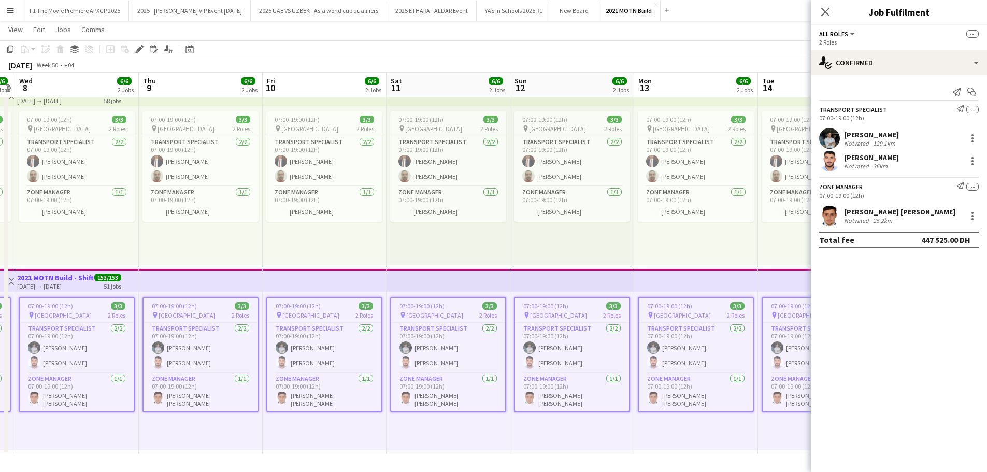
drag, startPoint x: 274, startPoint y: 347, endPoint x: 699, endPoint y: 345, distance: 424.7
click at [699, 345] on app-calendar-viewport "Mon 6 6/6 2 Jobs Tue 7 6/6 2 Jobs Wed 8 6/6 2 Jobs Thu 9 6/6 2 Jobs Fri 10 6/6 …" at bounding box center [493, 229] width 987 height 451
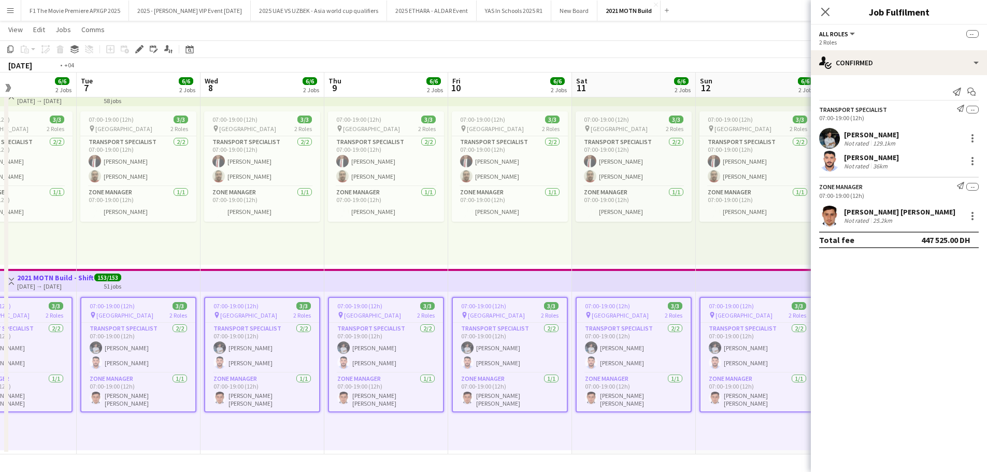
drag, startPoint x: 207, startPoint y: 348, endPoint x: 685, endPoint y: 346, distance: 477.5
click at [685, 346] on app-calendar-viewport "Sat 4 6/6 2 Jobs Sun 5 6/6 2 Jobs Mon 6 6/6 2 Jobs Tue 7 6/6 2 Jobs Wed 8 6/6 2…" at bounding box center [493, 229] width 987 height 451
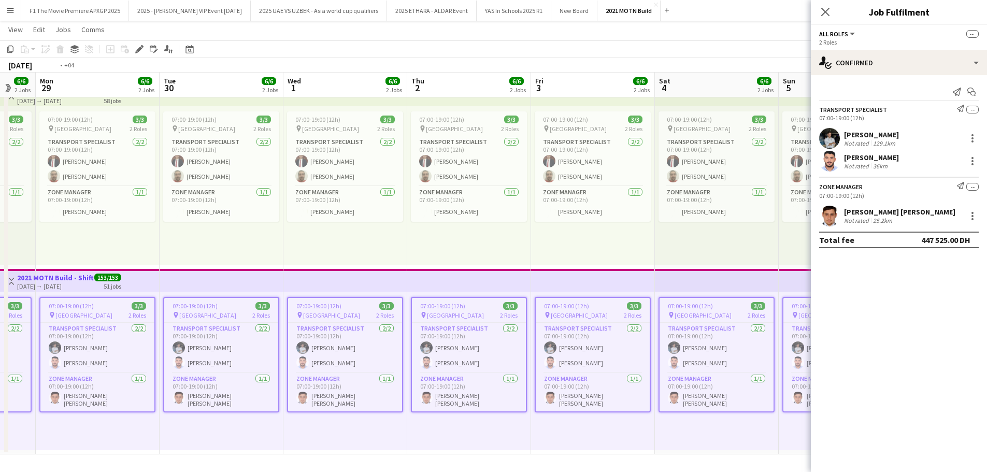
drag, startPoint x: 219, startPoint y: 360, endPoint x: 718, endPoint y: 350, distance: 499.4
click at [718, 350] on app-calendar-viewport "Sat 27 6/6 2 Jobs Sun 28 6/6 2 Jobs Mon 29 6/6 2 Jobs Tue 30 6/6 2 Jobs Wed 1 6…" at bounding box center [493, 229] width 987 height 451
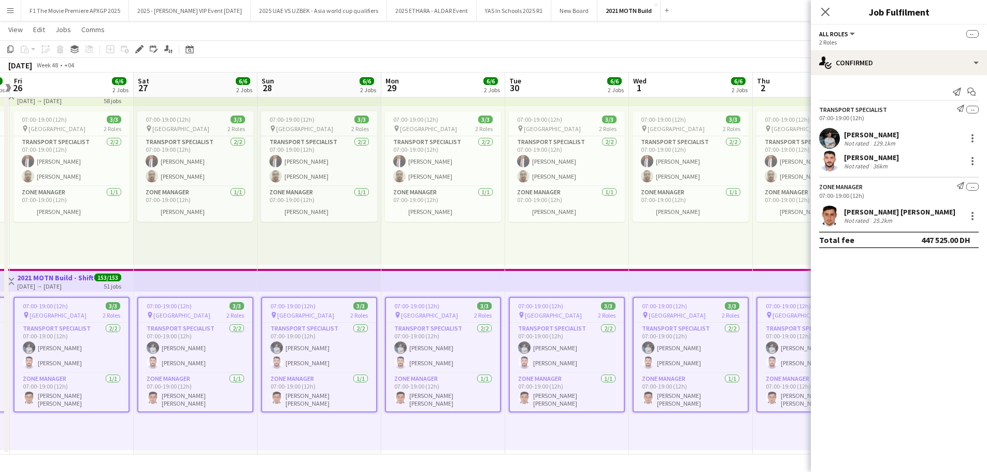
drag, startPoint x: 250, startPoint y: 359, endPoint x: 535, endPoint y: 359, distance: 284.8
click at [535, 359] on app-calendar-viewport "Wed 24 6/6 2 Jobs Thu 25 6/6 2 Jobs Fri 26 6/6 2 Jobs Sat 27 6/6 2 Jobs Sun 28 …" at bounding box center [493, 229] width 987 height 451
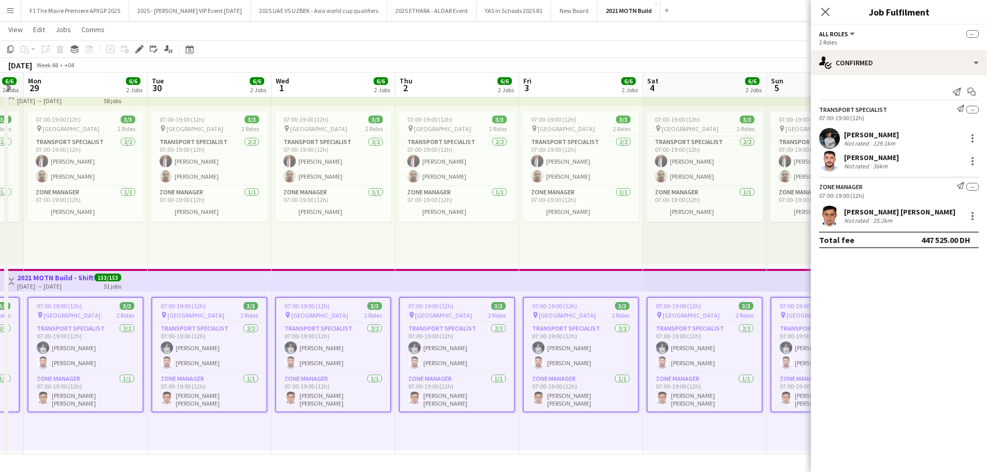
drag, startPoint x: 535, startPoint y: 359, endPoint x: 178, endPoint y: 359, distance: 357.3
click at [178, 359] on app-calendar-viewport "Fri 26 6/6 2 Jobs Sat 27 6/6 2 Jobs Sun 28 6/6 2 Jobs Mon 29 6/6 2 Jobs Tue 30 …" at bounding box center [493, 229] width 987 height 451
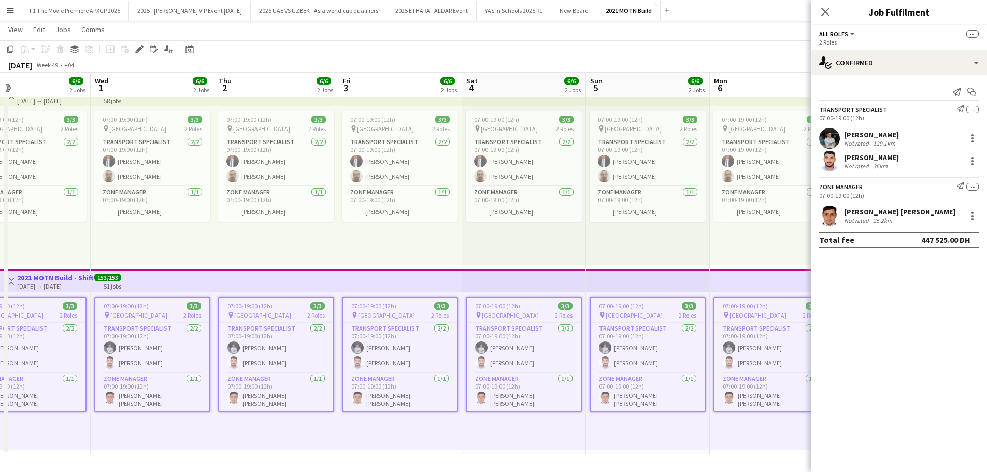
drag, startPoint x: 228, startPoint y: 356, endPoint x: 199, endPoint y: 356, distance: 28.5
click at [199, 356] on app-calendar-viewport "Sat 27 6/6 2 Jobs Sun 28 6/6 2 Jobs Mon 29 6/6 2 Jobs Tue 30 6/6 2 Jobs Wed 1 6…" at bounding box center [493, 229] width 987 height 451
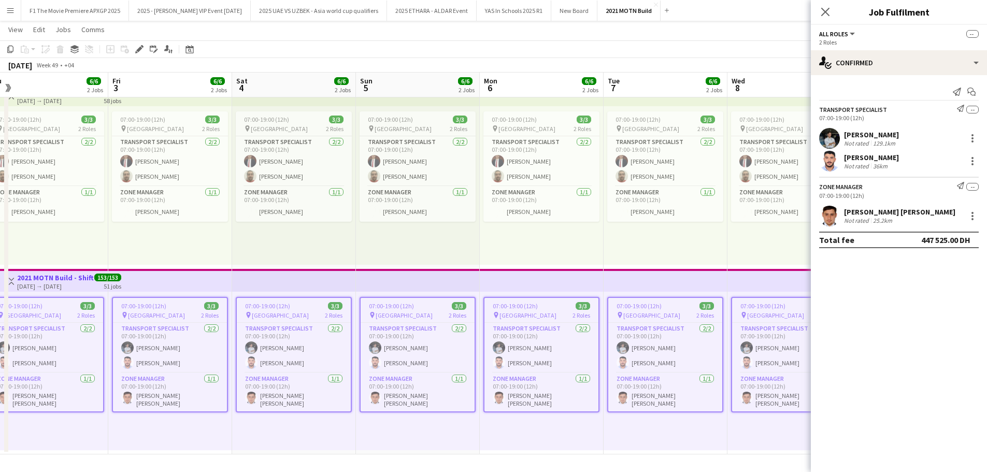
drag, startPoint x: 400, startPoint y: 361, endPoint x: 171, endPoint y: 341, distance: 229.8
click at [171, 341] on app-calendar-viewport "Mon 29 6/6 2 Jobs Tue 30 6/6 2 Jobs Wed 1 6/6 2 Jobs Thu 2 6/6 2 Jobs Fri 3 6/6…" at bounding box center [493, 229] width 987 height 451
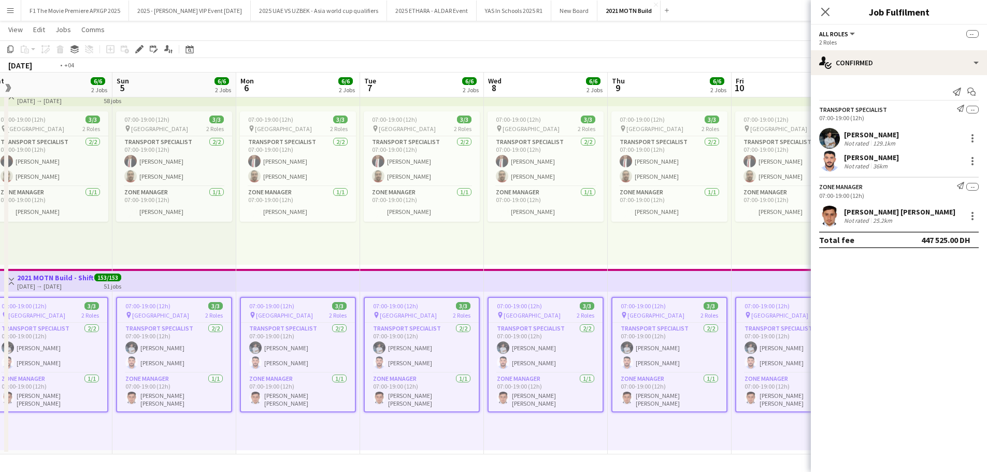
drag, startPoint x: 619, startPoint y: 177, endPoint x: 64, endPoint y: 191, distance: 555.4
click at [65, 191] on app-calendar-viewport "Wed 1 6/6 2 Jobs Thu 2 6/6 2 Jobs Fri 3 6/6 2 Jobs Sat 4 6/6 2 Jobs Sun 5 6/6 2…" at bounding box center [493, 229] width 987 height 451
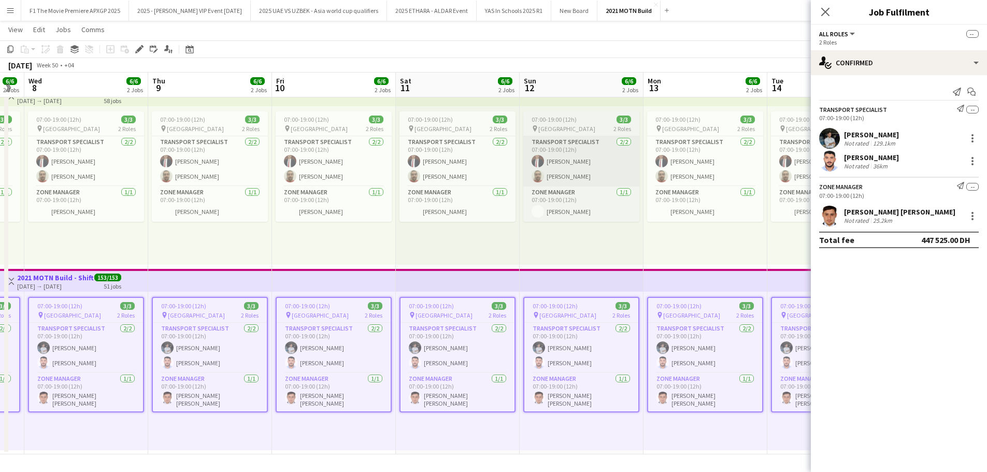
drag, startPoint x: 665, startPoint y: 168, endPoint x: 114, endPoint y: 175, distance: 551.1
click at [116, 175] on app-calendar-viewport "Sun 5 6/6 2 Jobs Mon 6 6/6 2 Jobs Tue 7 6/6 2 Jobs Wed 8 6/6 2 Jobs Thu 9 6/6 2…" at bounding box center [493, 229] width 987 height 451
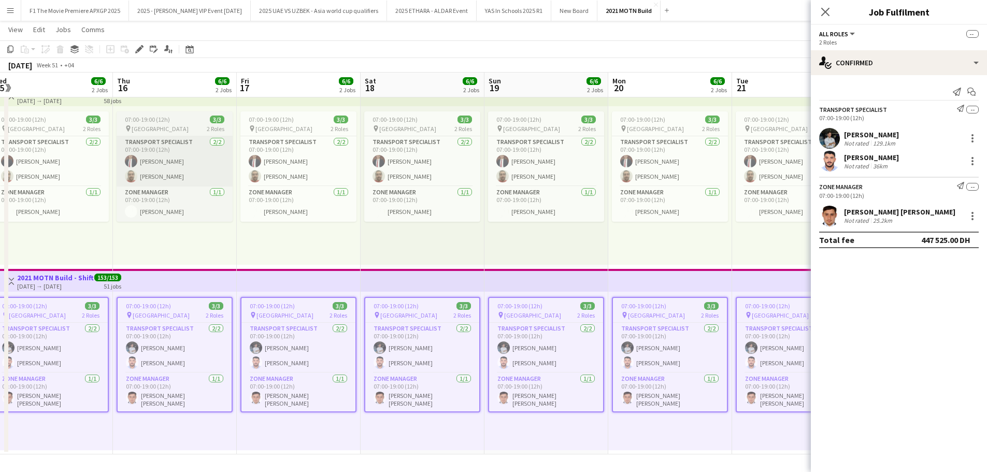
drag, startPoint x: 640, startPoint y: 175, endPoint x: 212, endPoint y: 180, distance: 428.3
click at [162, 178] on app-calendar-viewport "Sun 12 6/6 2 Jobs Mon 13 6/6 2 Jobs Tue 14 6/6 2 Jobs Wed 15 6/6 2 Jobs Thu 16 …" at bounding box center [493, 229] width 987 height 451
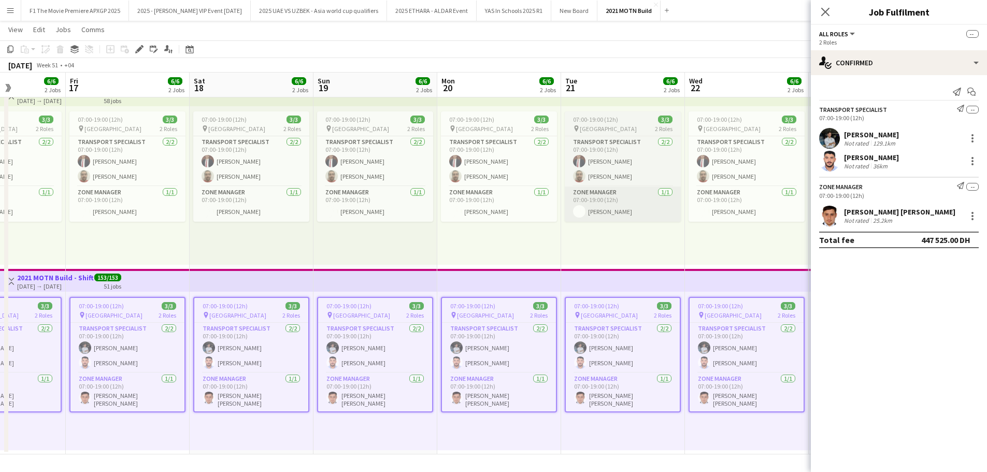
drag, startPoint x: 635, startPoint y: 180, endPoint x: 319, endPoint y: 192, distance: 317.2
click at [200, 192] on app-calendar-viewport "Tue 14 6/6 2 Jobs Wed 15 6/6 2 Jobs Thu 16 6/6 2 Jobs Fri 17 6/6 2 Jobs Sat 18 …" at bounding box center [493, 229] width 987 height 451
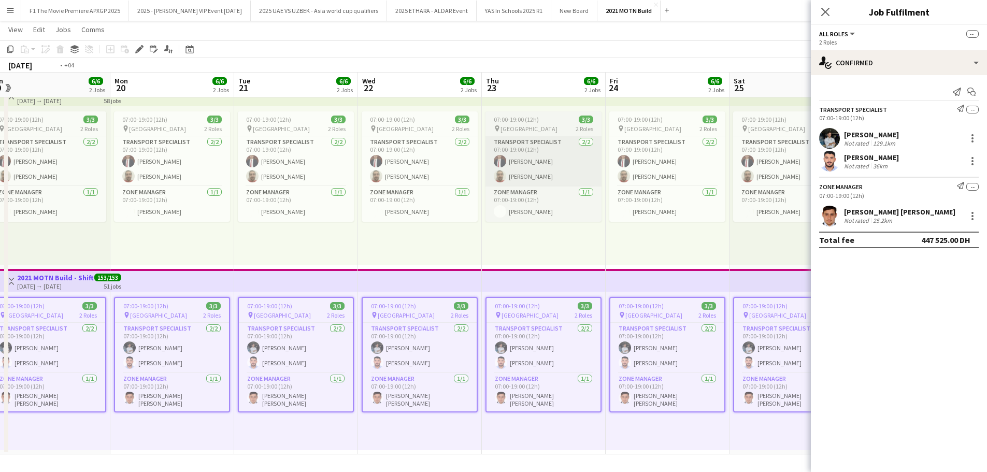
drag, startPoint x: 653, startPoint y: 184, endPoint x: 54, endPoint y: 182, distance: 598.2
click at [58, 182] on app-calendar-viewport "Thu 16 6/6 2 Jobs Fri 17 6/6 2 Jobs Sat 18 6/6 2 Jobs Sun 19 6/6 2 Jobs Mon 20 …" at bounding box center [493, 229] width 987 height 451
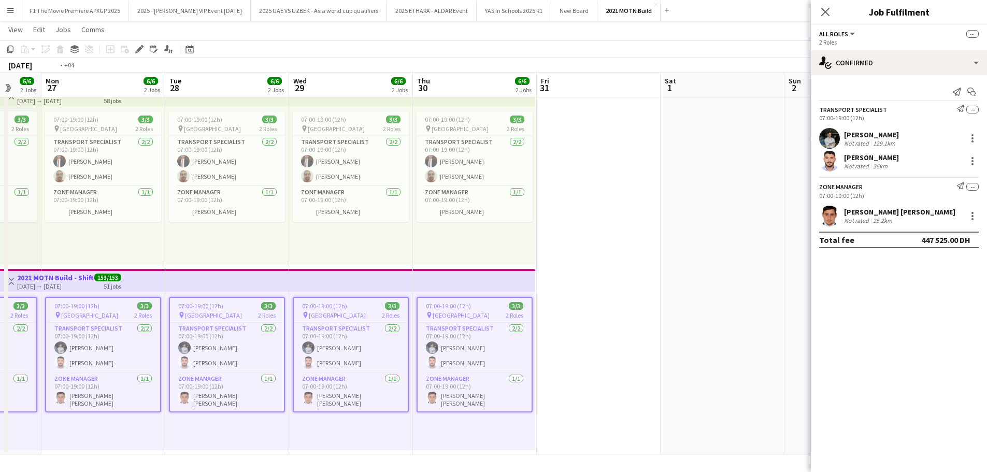
drag, startPoint x: 572, startPoint y: 203, endPoint x: 56, endPoint y: 201, distance: 516.3
click at [56, 201] on app-calendar-viewport "Thu 23 6/6 2 Jobs Fri 24 6/6 2 Jobs Sat 25 6/6 2 Jobs Sun 26 6/6 2 Jobs Mon 27 …" at bounding box center [493, 229] width 987 height 451
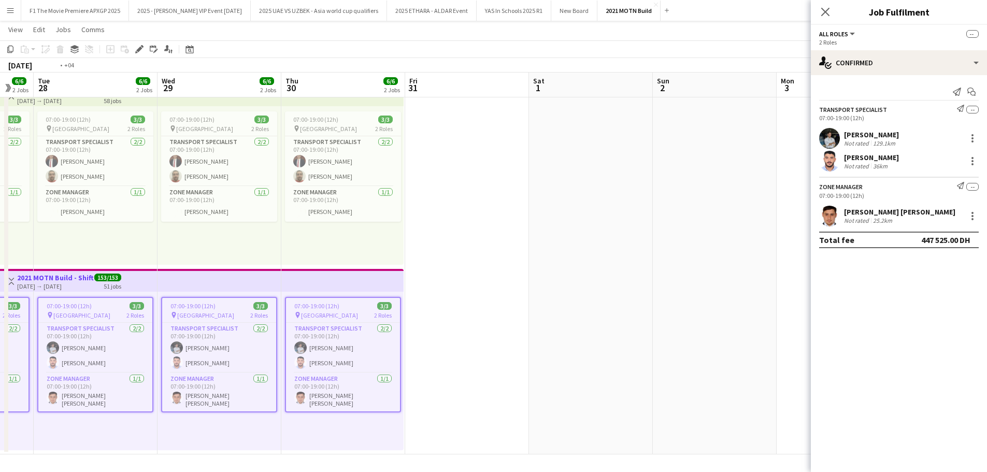
drag, startPoint x: 250, startPoint y: 202, endPoint x: 702, endPoint y: 249, distance: 454.5
click at [726, 250] on app-calendar-viewport "Sun 26 6/6 2 Jobs Mon 27 6/6 2 Jobs Tue 28 6/6 2 Jobs Wed 29 6/6 2 Jobs Thu 30 …" at bounding box center [493, 229] width 987 height 451
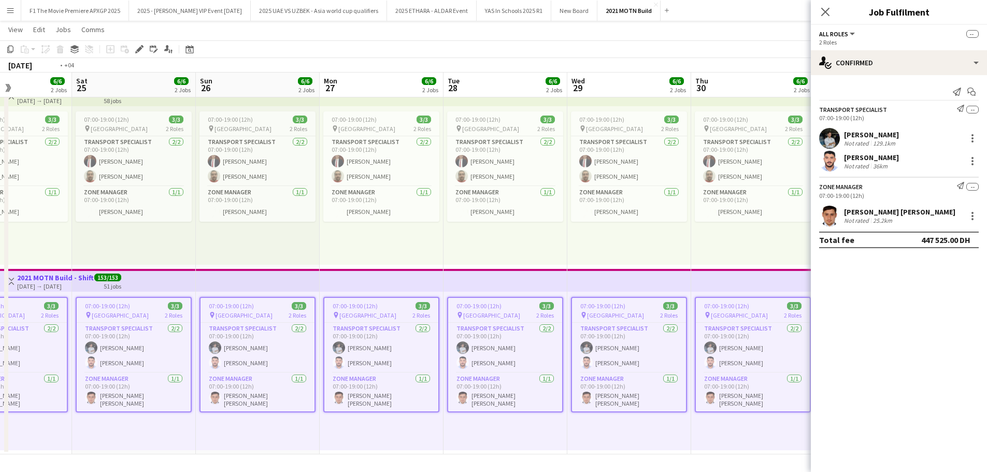
drag, startPoint x: 416, startPoint y: 238, endPoint x: 718, endPoint y: 248, distance: 301.6
click at [718, 248] on app-calendar-viewport "Wed 22 6/6 2 Jobs Thu 23 6/6 2 Jobs Fri 24 6/6 2 Jobs Sat 25 6/6 2 Jobs Sun 26 …" at bounding box center [493, 229] width 987 height 451
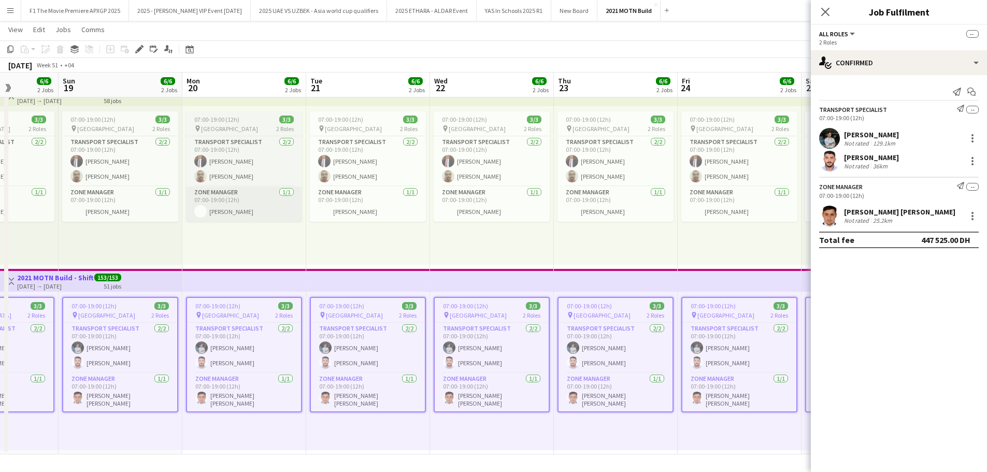
drag, startPoint x: 132, startPoint y: 188, endPoint x: 517, endPoint y: 210, distance: 386.4
click at [552, 213] on app-calendar-viewport "Fri 17 6/6 2 Jobs Sat 18 6/6 2 Jobs Sun 19 6/6 2 Jobs Mon 20 6/6 2 Jobs Tue 21 …" at bounding box center [493, 229] width 987 height 451
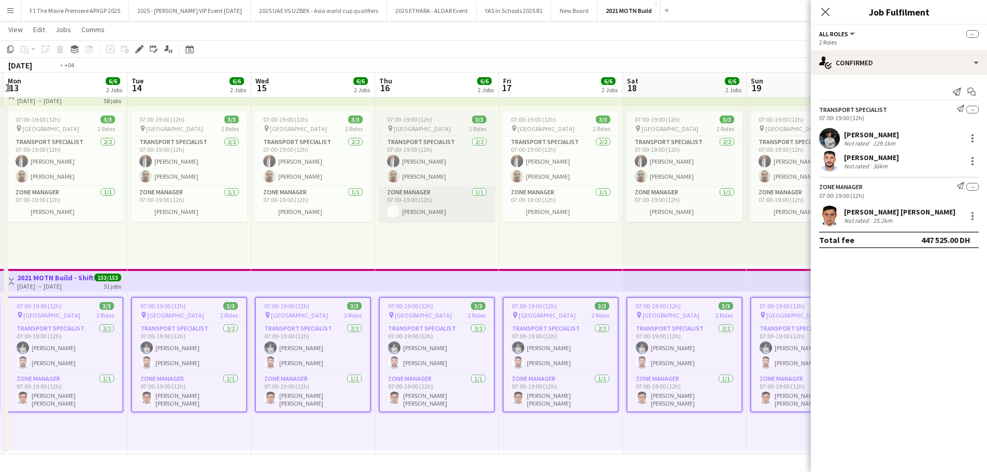
drag, startPoint x: 154, startPoint y: 200, endPoint x: 416, endPoint y: 220, distance: 262.2
click at [577, 222] on app-calendar-viewport "Sat 11 6/6 2 Jobs Sun 12 6/6 2 Jobs Mon 13 6/6 2 Jobs Tue 14 6/6 2 Jobs Wed 15 …" at bounding box center [493, 229] width 987 height 451
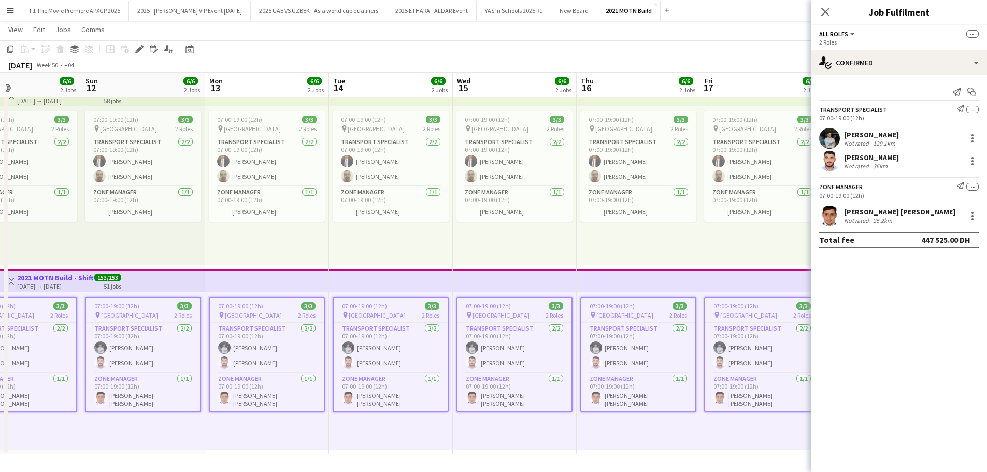
drag, startPoint x: 272, startPoint y: 200, endPoint x: 597, endPoint y: 217, distance: 325.7
click at [597, 217] on app-calendar-viewport "Fri 10 6/6 2 Jobs Sat 11 6/6 2 Jobs Sun 12 6/6 2 Jobs Mon 13 6/6 2 Jobs Tue 14 …" at bounding box center [493, 229] width 987 height 451
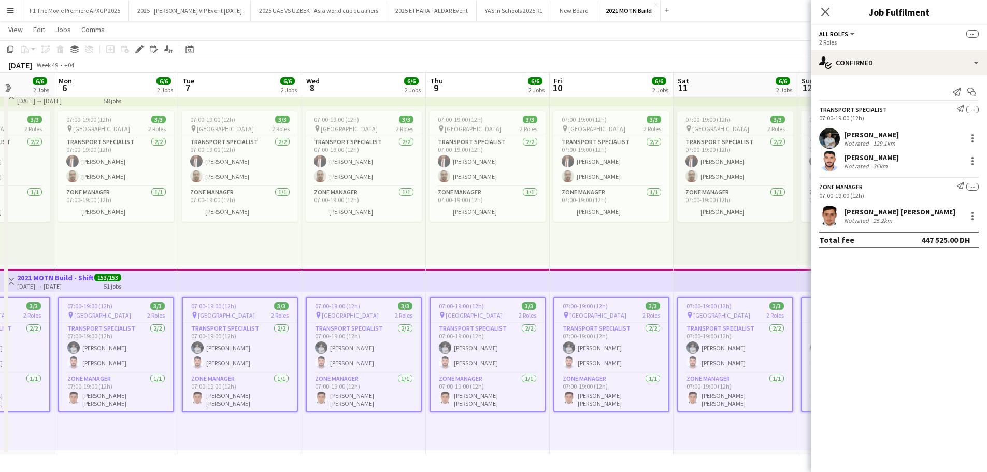
drag, startPoint x: 634, startPoint y: 238, endPoint x: 650, endPoint y: 239, distance: 16.6
click at [650, 239] on app-calendar-viewport "Fri 3 6/6 2 Jobs Sat 4 6/6 2 Jobs Sun 5 6/6 2 Jobs Mon 6 6/6 2 Jobs Tue 7 6/6 2…" at bounding box center [493, 229] width 987 height 451
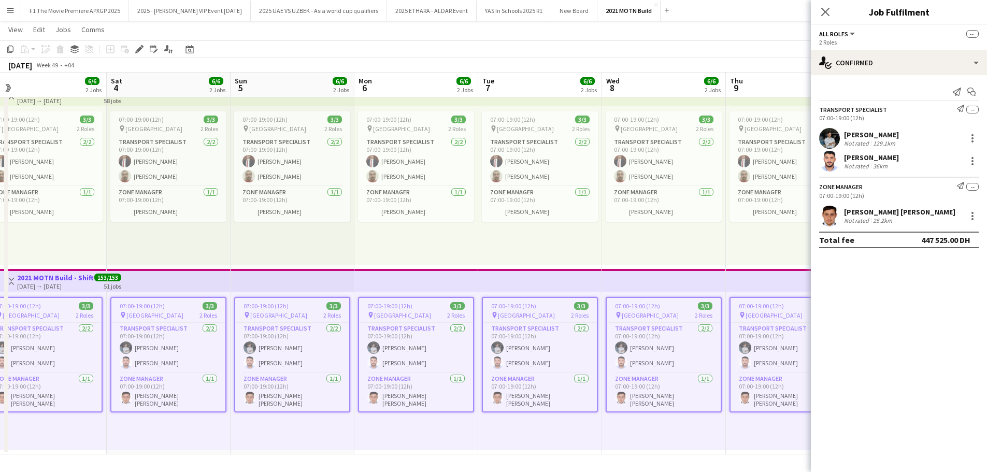
drag, startPoint x: 123, startPoint y: 206, endPoint x: 558, endPoint y: 237, distance: 435.7
click at [575, 237] on app-calendar-viewport "Wed 1 6/6 2 Jobs Thu 2 6/6 2 Jobs Fri 3 6/6 2 Jobs Sat 4 6/6 2 Jobs Sun 5 6/6 2…" at bounding box center [493, 229] width 987 height 451
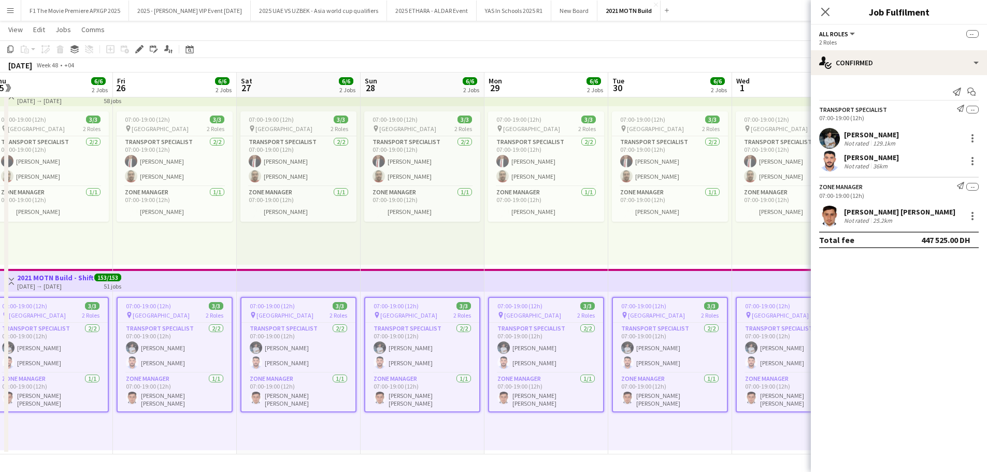
drag, startPoint x: 122, startPoint y: 177, endPoint x: 740, endPoint y: 214, distance: 619.0
click at [740, 214] on app-calendar-viewport "Thu 25 6/6 2 Jobs Fri 26 6/6 2 Jobs Sat 27 6/6 2 Jobs Sun 28 6/6 2 Jobs Mon 29 …" at bounding box center [493, 229] width 987 height 451
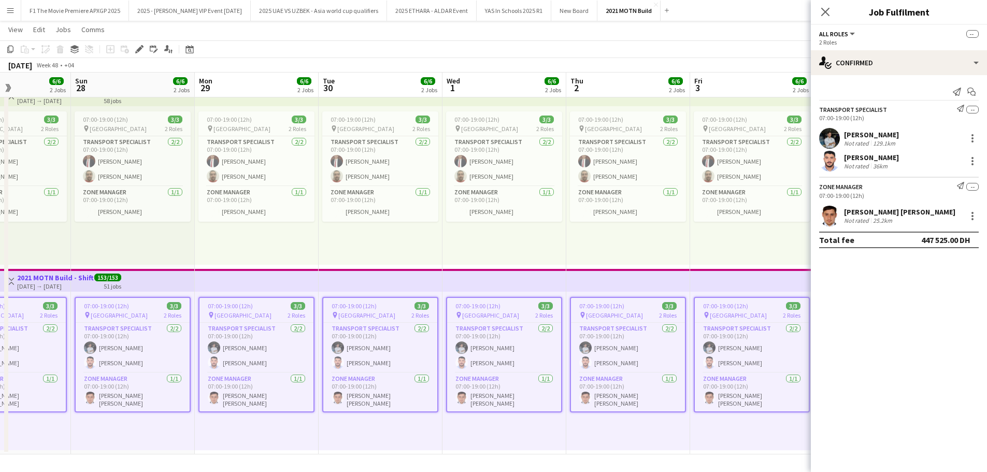
drag, startPoint x: 172, startPoint y: 182, endPoint x: 578, endPoint y: 202, distance: 407.1
click at [578, 202] on app-calendar-viewport "Thu 25 6/6 2 Jobs Fri 26 6/6 2 Jobs Sat 27 6/6 2 Jobs Sun 28 6/6 2 Jobs Mon 29 …" at bounding box center [493, 229] width 987 height 451
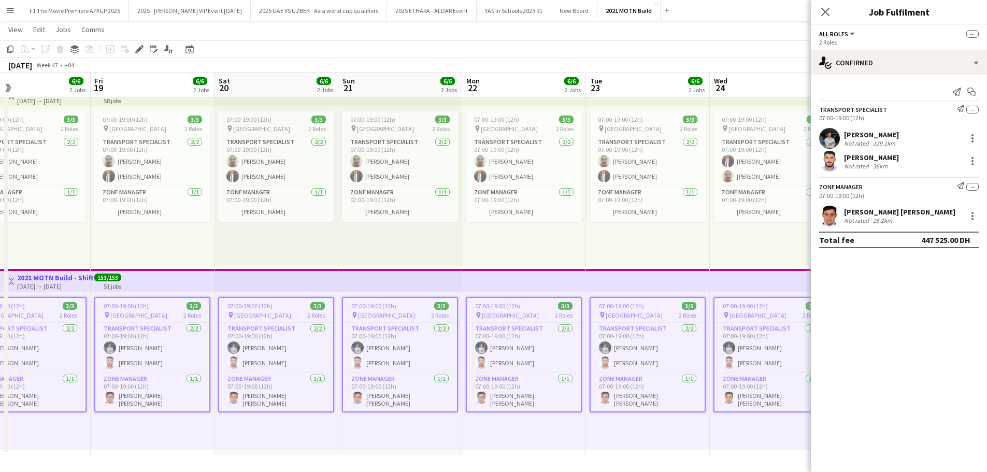
drag, startPoint x: 151, startPoint y: 168, endPoint x: 436, endPoint y: 199, distance: 287.0
click at [639, 205] on app-calendar-viewport "Wed 17 6/6 2 Jobs Thu 18 6/6 2 Jobs Fri 19 6/6 2 Jobs Sat 20 6/6 2 Jobs Sun 21 …" at bounding box center [493, 229] width 987 height 451
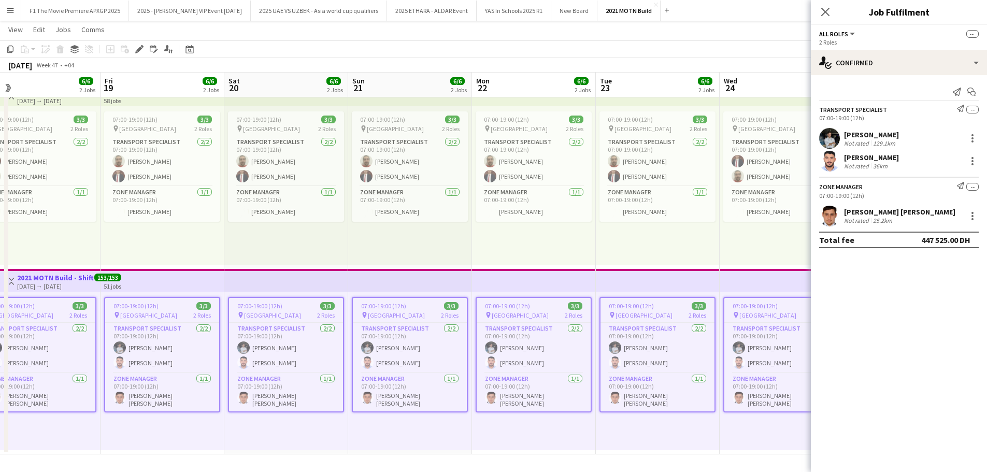
drag, startPoint x: 164, startPoint y: 177, endPoint x: 699, endPoint y: 208, distance: 535.9
click at [699, 208] on app-calendar-viewport "Wed 17 6/6 2 Jobs Thu 18 6/6 2 Jobs Fri 19 6/6 2 Jobs Sat 20 6/6 2 Jobs Sun 21 …" at bounding box center [493, 229] width 987 height 451
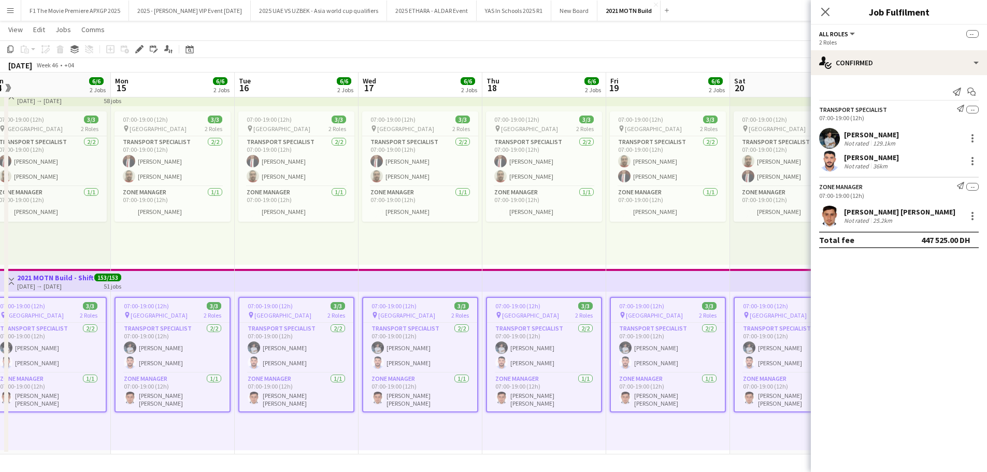
drag, startPoint x: 202, startPoint y: 183, endPoint x: 686, endPoint y: 212, distance: 484.0
click at [686, 212] on app-calendar-viewport "Fri 12 6/6 2 Jobs Sat 13 6/6 2 Jobs Sun 14 6/6 2 Jobs Mon 15 6/6 2 Jobs Tue 16 …" at bounding box center [493, 229] width 987 height 451
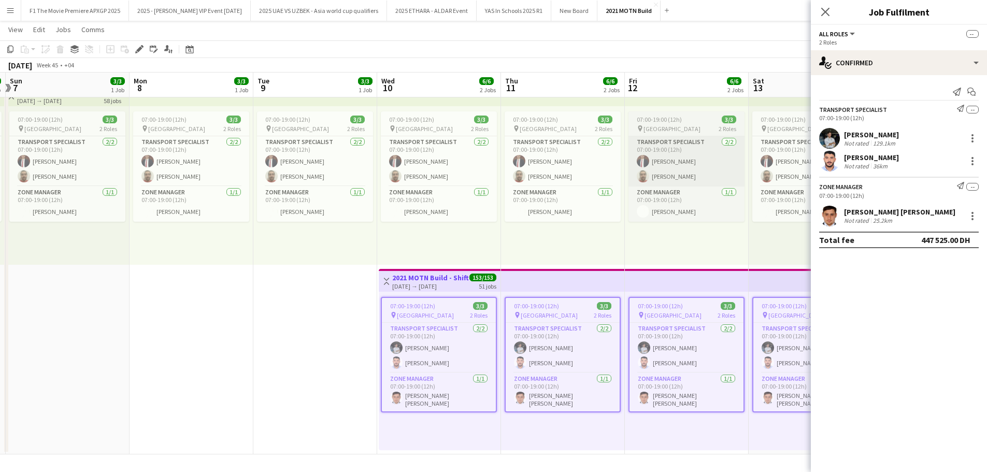
drag, startPoint x: 662, startPoint y: 163, endPoint x: 719, endPoint y: 164, distance: 56.5
click at [727, 163] on app-calendar-viewport "Fri 5 3/3 1 Job Sat 6 3/3 1 Job Sun 7 3/3 1 Job Mon 8 3/3 1 Job Tue 9 3/3 1 Job…" at bounding box center [493, 229] width 987 height 451
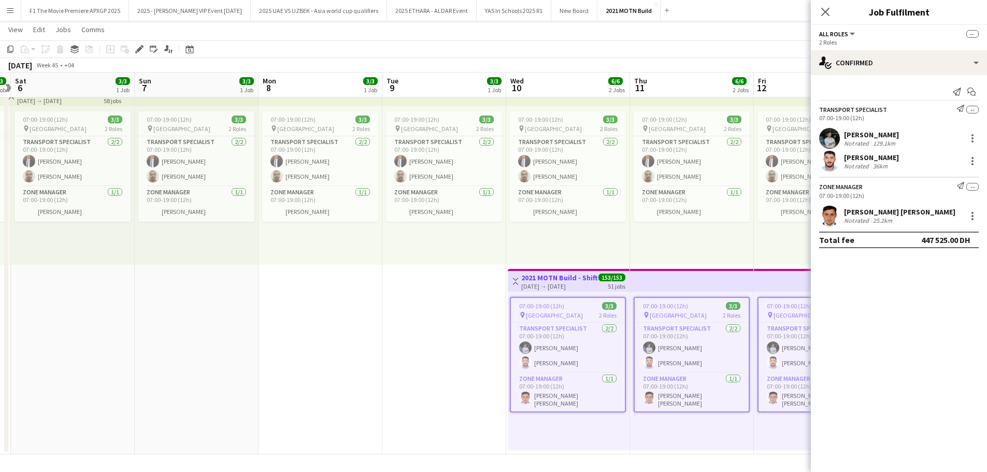
drag, startPoint x: 138, startPoint y: 147, endPoint x: 202, endPoint y: 170, distance: 68.6
click at [202, 170] on app-calendar-viewport "Wed 3 3/3 1 Job Thu 4 3/3 1 Job Fri 5 3/3 1 Job Sat 6 3/3 1 Job Sun 7 3/3 1 Job…" at bounding box center [493, 229] width 987 height 451
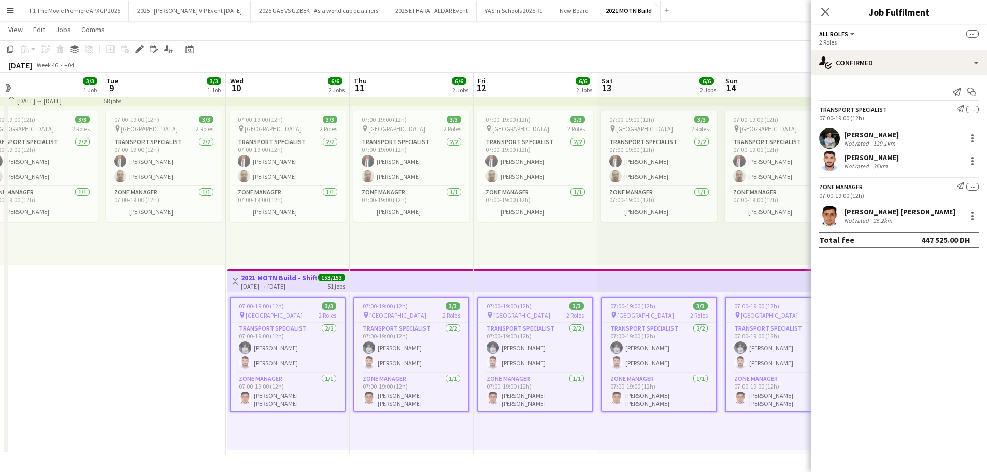
scroll to position [0, 394]
drag, startPoint x: 496, startPoint y: 179, endPoint x: 344, endPoint y: 171, distance: 152.0
click at [344, 171] on app-calendar-viewport "Fri 5 3/3 1 Job Sat 6 3/3 1 Job Sun 7 3/3 1 Job Mon 8 3/3 1 Job Tue 9 3/3 1 Job…" at bounding box center [493, 229] width 987 height 451
click at [281, 280] on h3 "2021 MOTN Build - Shift 2" at bounding box center [278, 277] width 77 height 9
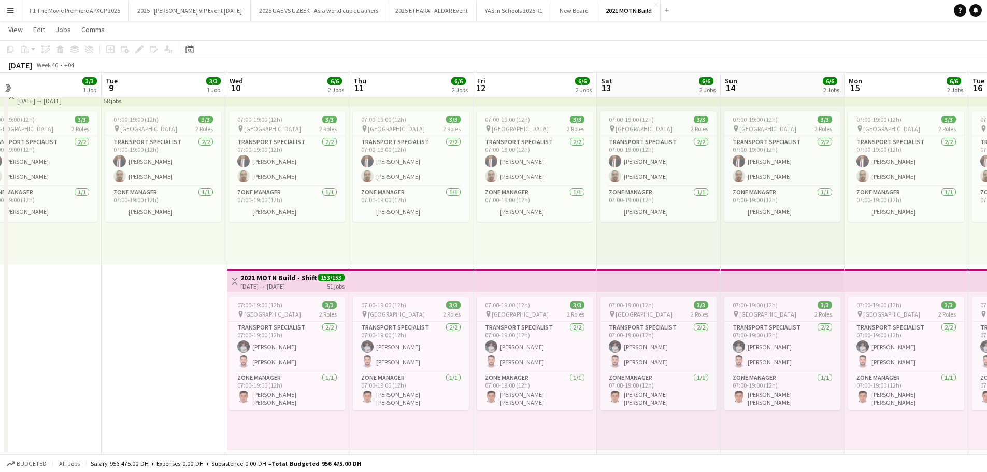
click at [281, 280] on h3 "2021 MOTN Build - Shift 2" at bounding box center [278, 277] width 77 height 9
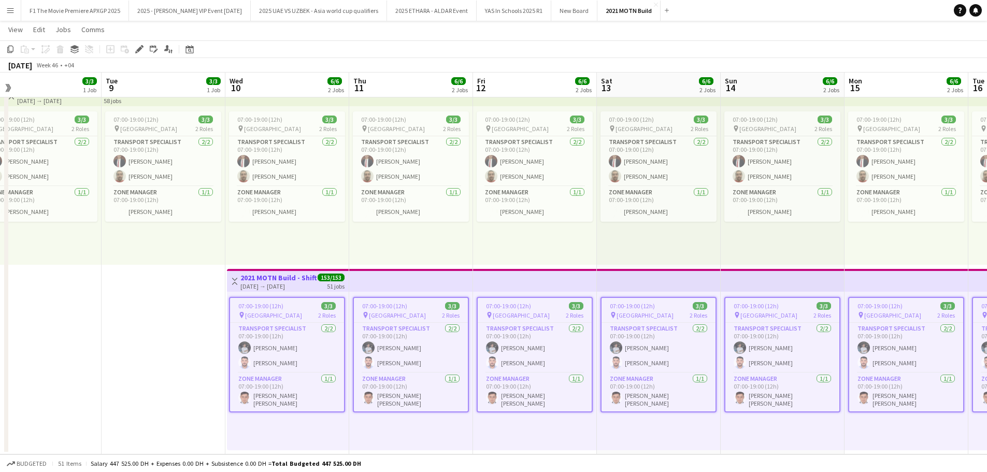
click at [281, 280] on h3 "2021 MOTN Build - Shift 2" at bounding box center [278, 277] width 77 height 9
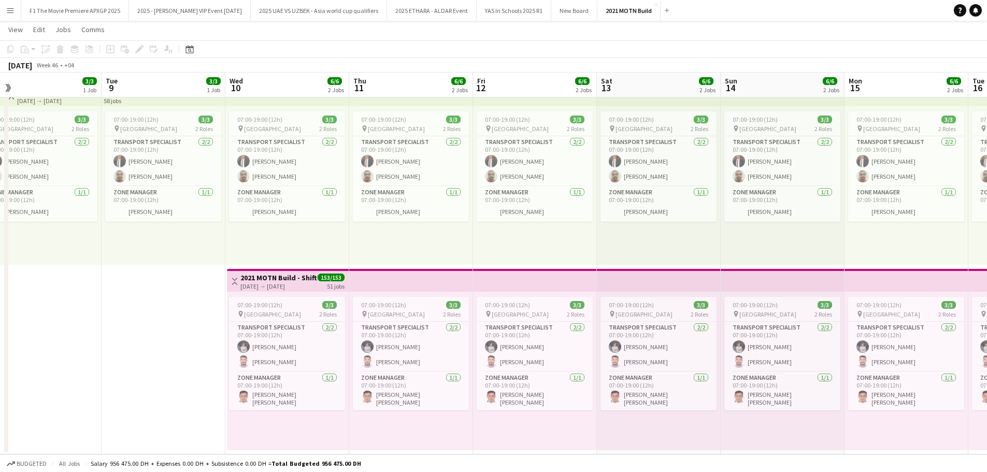
click at [281, 280] on h3 "2021 MOTN Build - Shift 2" at bounding box center [278, 277] width 77 height 9
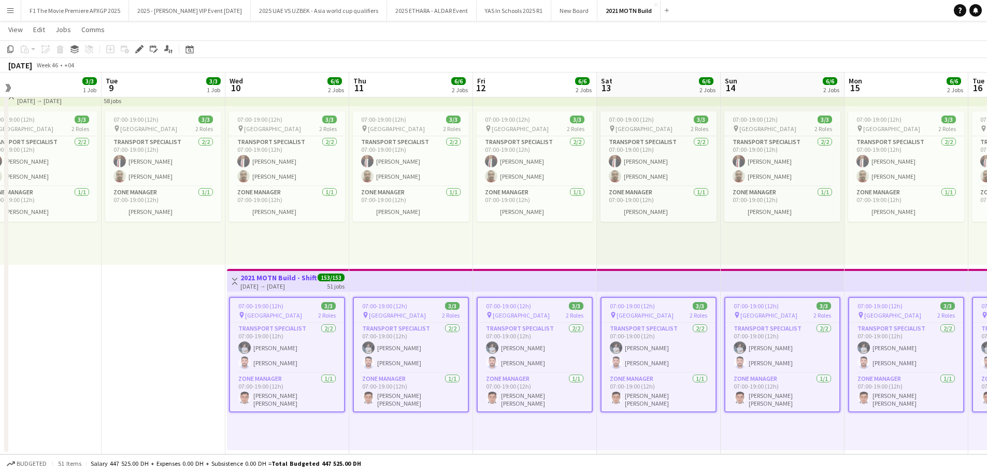
click at [281, 280] on h3 "2021 MOTN Build - Shift 2" at bounding box center [278, 277] width 77 height 9
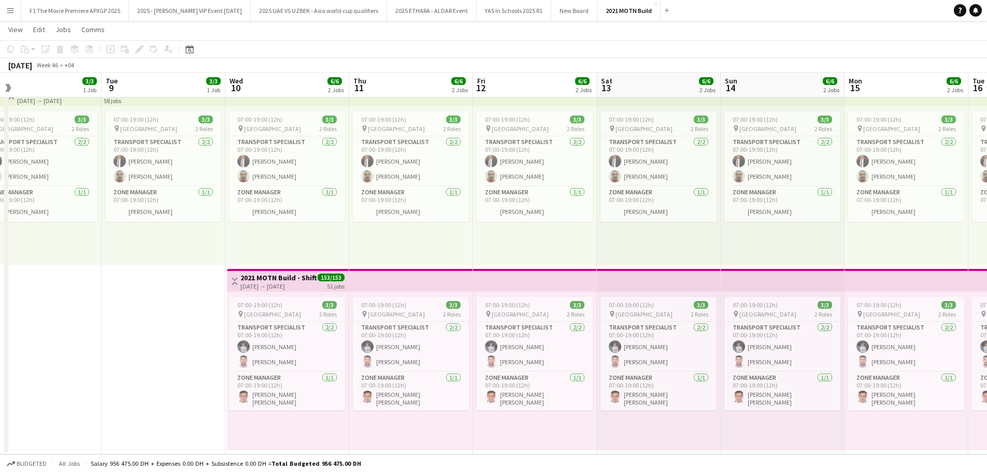
click at [281, 280] on h3 "2021 MOTN Build - Shift 2" at bounding box center [278, 277] width 77 height 9
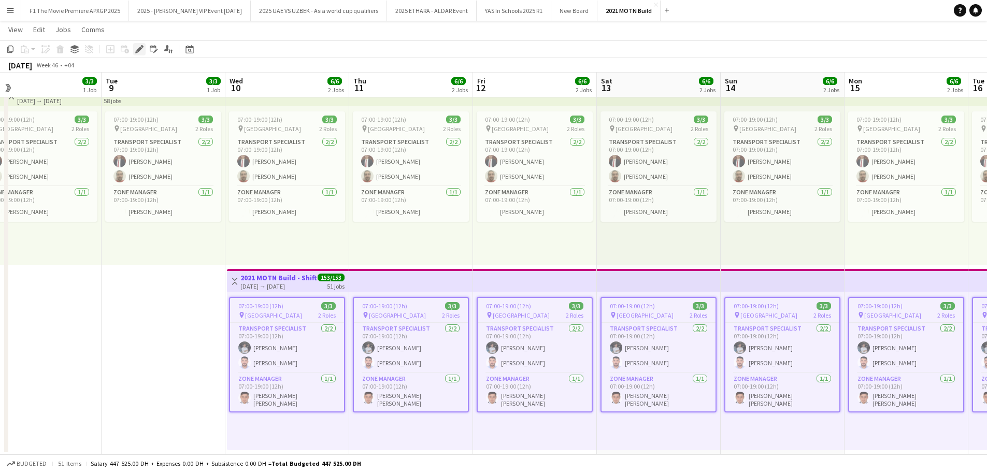
click at [137, 50] on icon at bounding box center [139, 50] width 6 height 6
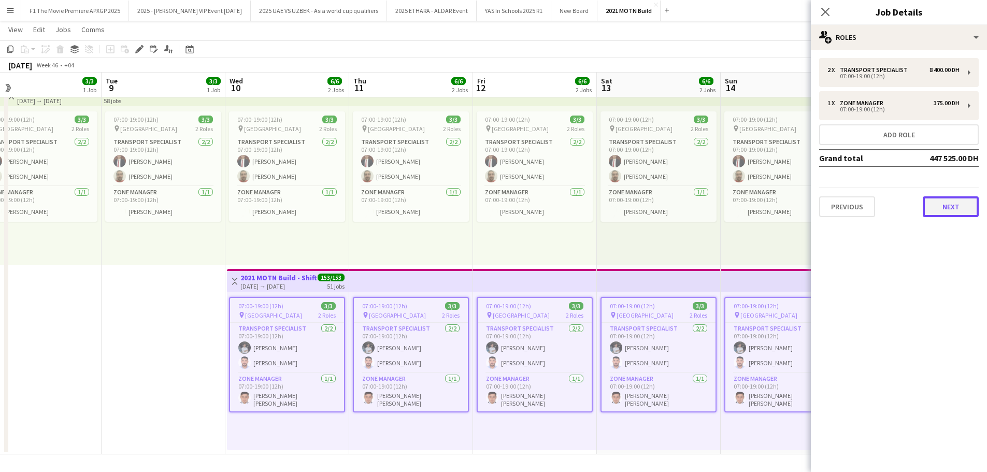
click at [950, 214] on button "Next" at bounding box center [950, 206] width 56 height 21
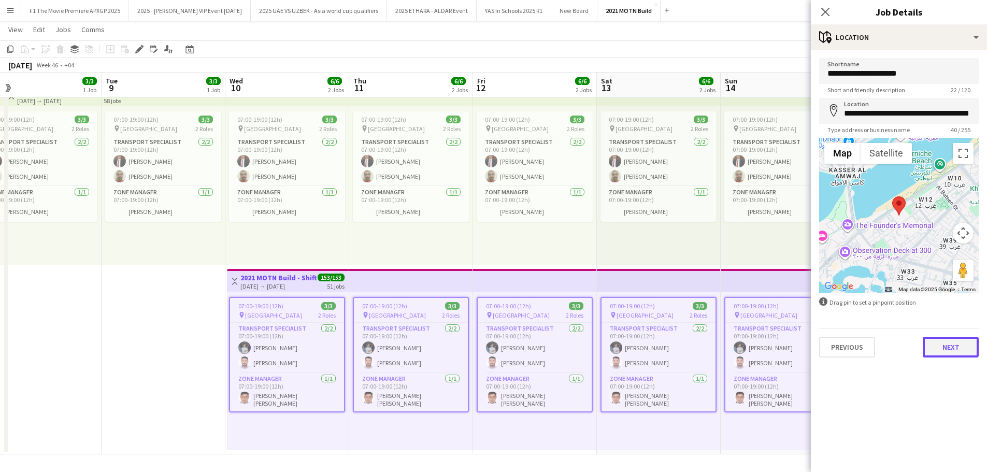
click at [951, 346] on button "Next" at bounding box center [950, 347] width 56 height 21
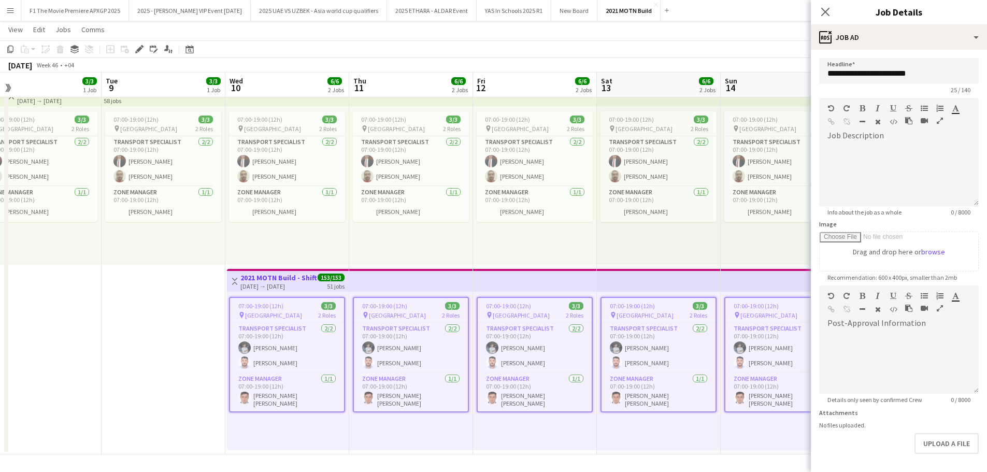
scroll to position [73, 0]
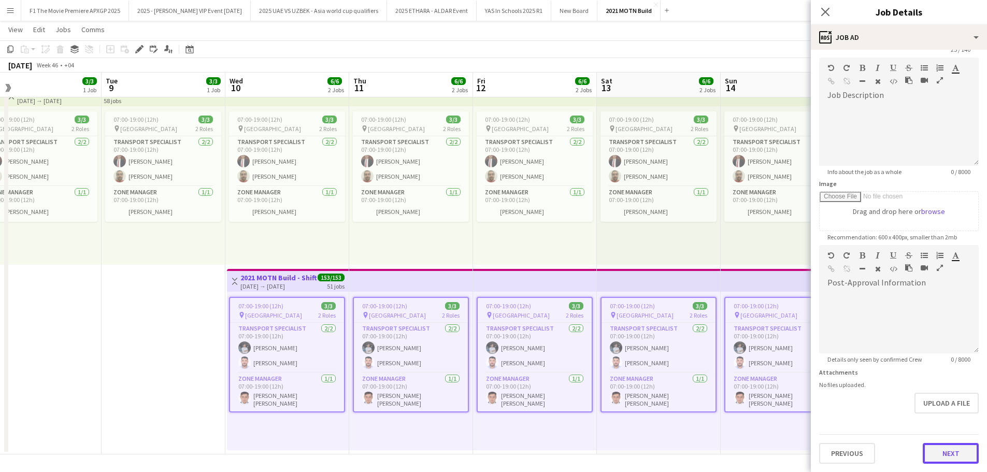
click at [940, 421] on form "**********" at bounding box center [898, 241] width 176 height 446
click at [930, 448] on button "Next" at bounding box center [950, 453] width 56 height 21
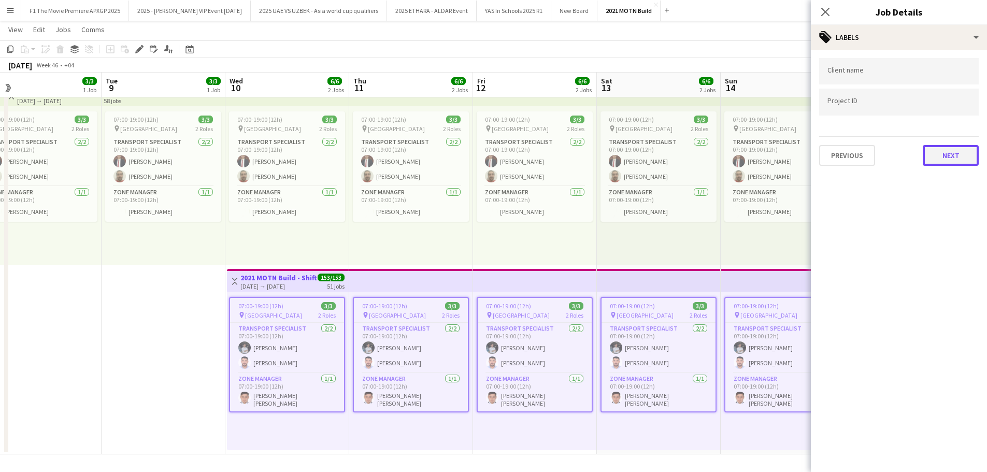
click at [949, 162] on button "Next" at bounding box center [950, 155] width 56 height 21
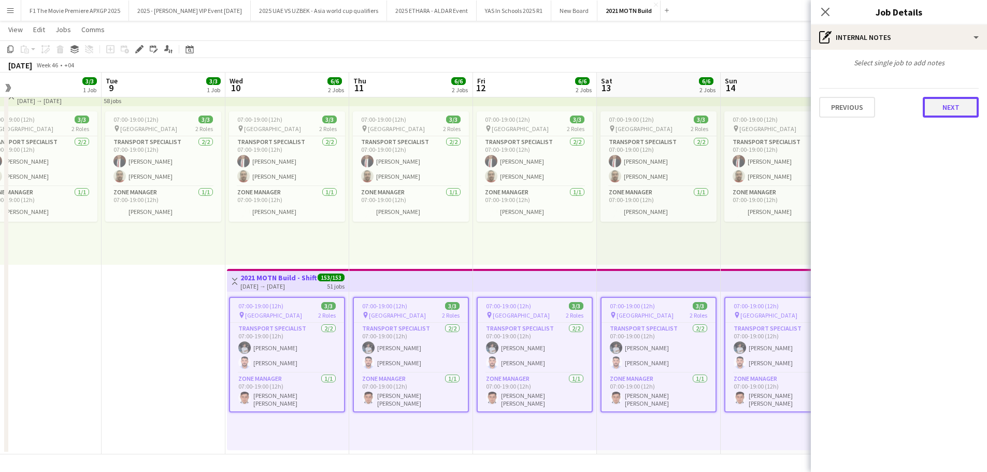
click at [940, 108] on button "Next" at bounding box center [950, 107] width 56 height 21
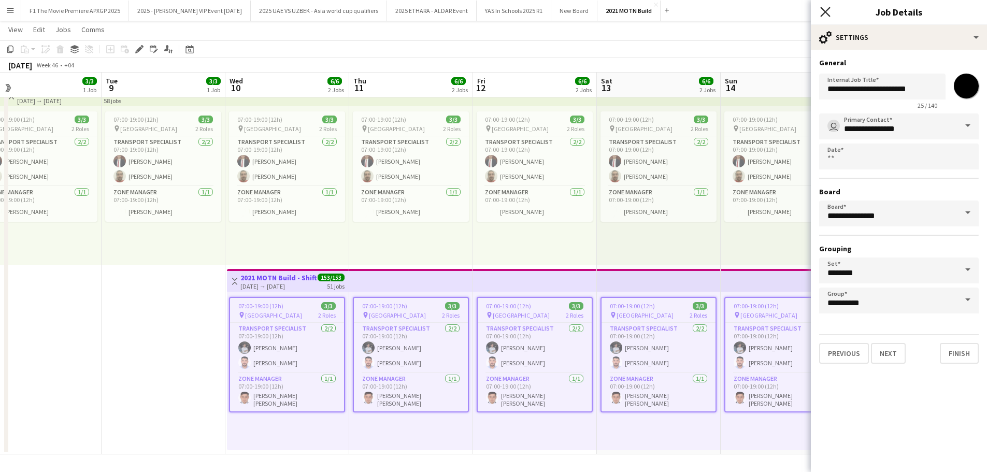
click at [827, 8] on icon "Close pop-in" at bounding box center [825, 12] width 10 height 10
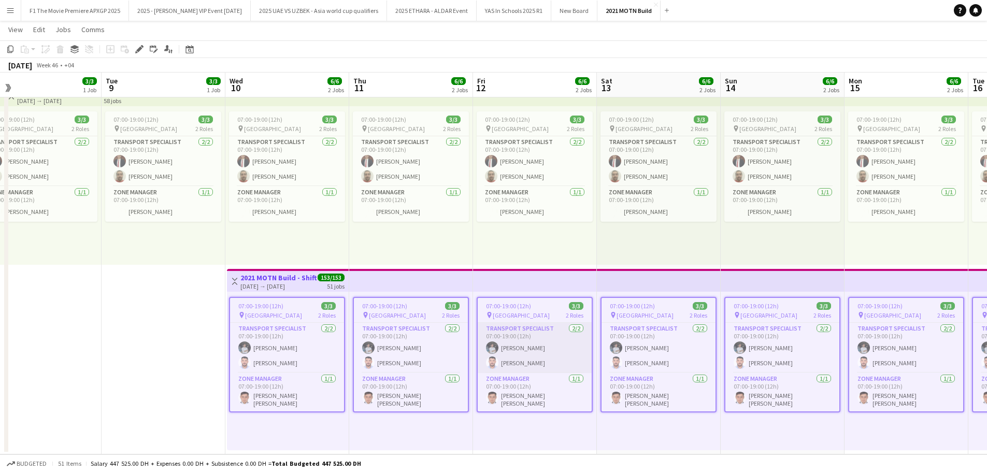
click at [532, 370] on app-card-role "Transport Specialist [DATE] 07:00-19:00 (12h) [PERSON_NAME] Atwat [PERSON_NAME]" at bounding box center [534, 348] width 114 height 50
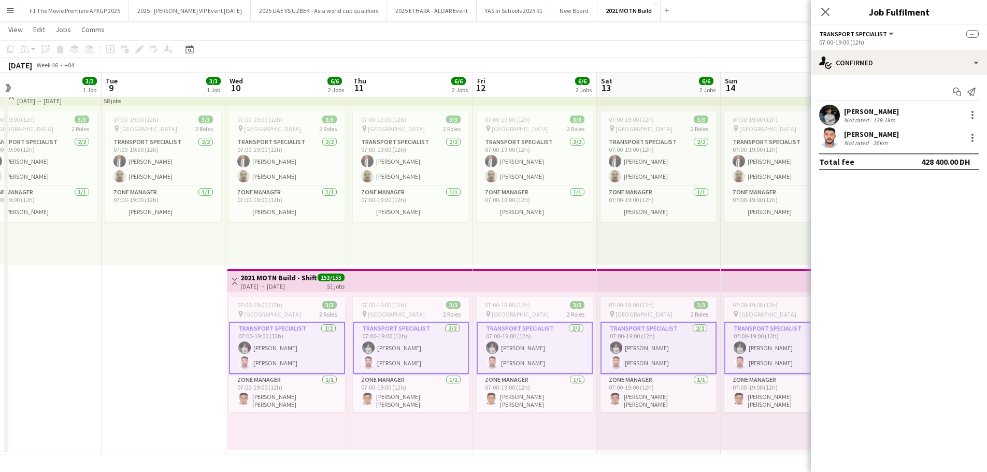
click at [915, 114] on div "[PERSON_NAME] Not rated 129.1km" at bounding box center [898, 115] width 176 height 21
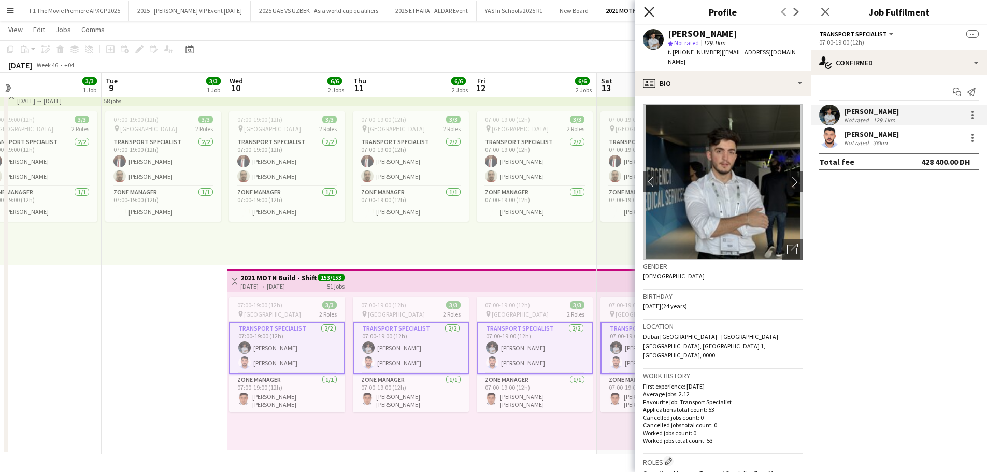
click at [649, 10] on icon "Close pop-in" at bounding box center [649, 12] width 10 height 10
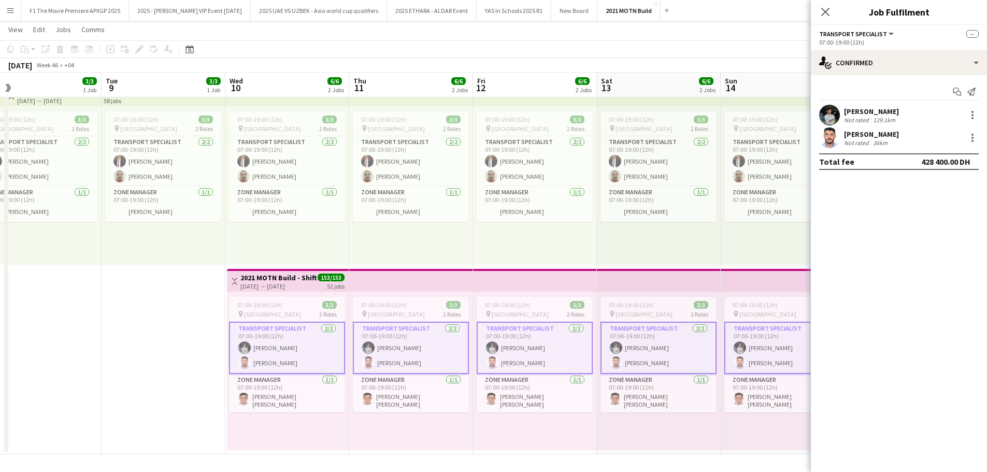
click at [922, 143] on div "[PERSON_NAME] Not rated 36km" at bounding box center [898, 137] width 176 height 21
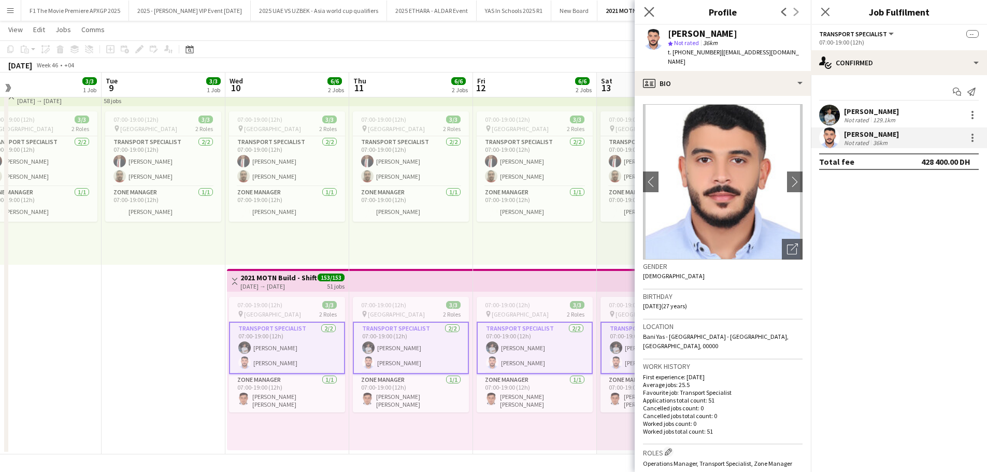
click at [655, 14] on app-icon "Close pop-in" at bounding box center [649, 12] width 15 height 15
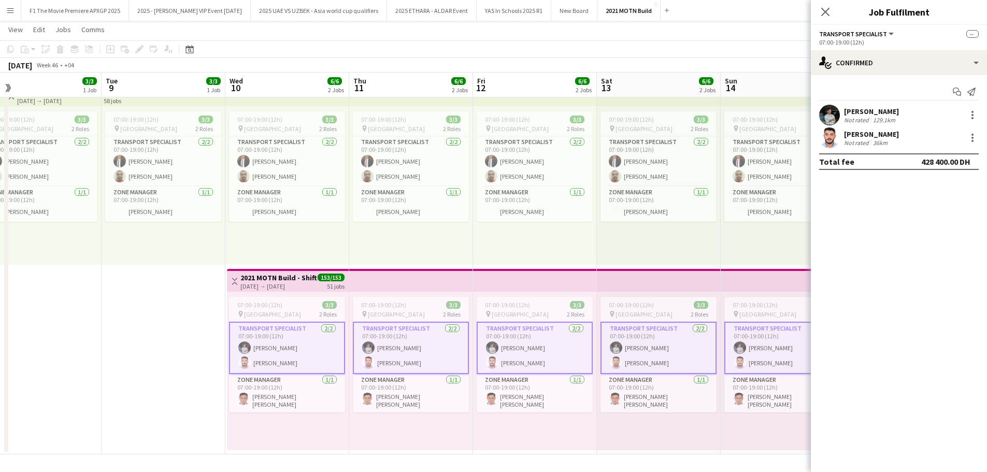
click at [942, 387] on mat-expansion-panel "check Confirmed Start chat Send notification [PERSON_NAME] Not rated 129.1km [P…" at bounding box center [898, 273] width 176 height 397
click at [976, 140] on div at bounding box center [972, 138] width 12 height 12
click at [943, 153] on span "Edit fee" at bounding box center [938, 156] width 64 height 9
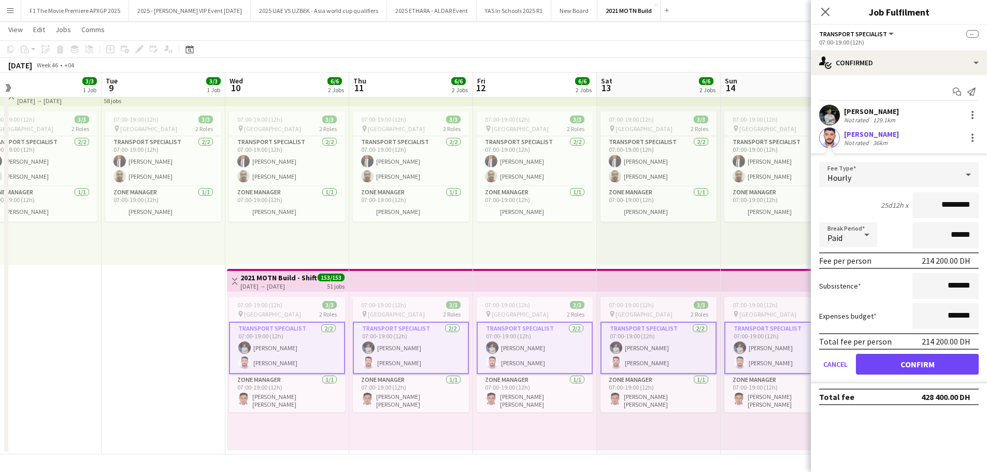
click at [118, 324] on app-date-cell "07:00-19:00 (12h) 3/3 pin [GEOGRAPHIC_DATA] Car Park 2 Roles Transport Speciali…" at bounding box center [164, 266] width 124 height 375
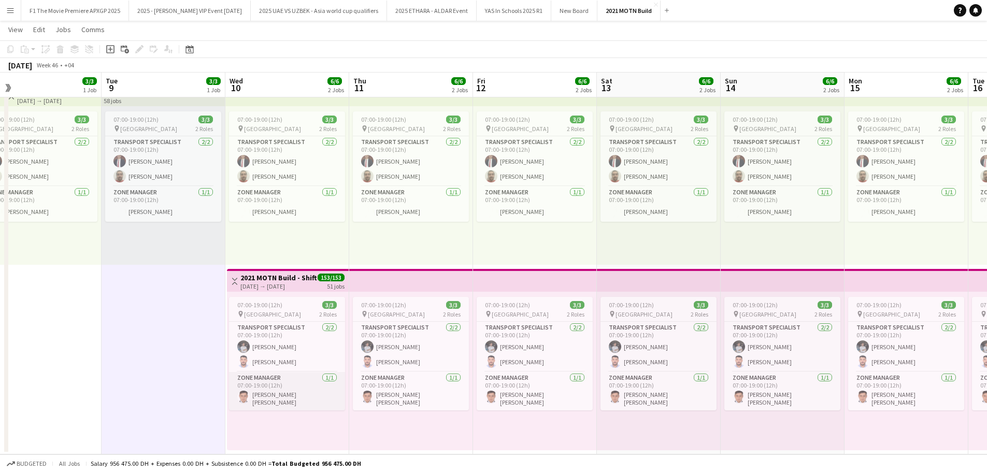
click at [286, 400] on app-card-role "Zone Manager [DATE] 07:00-19:00 (12h) [PERSON_NAME] [PERSON_NAME]" at bounding box center [287, 391] width 116 height 38
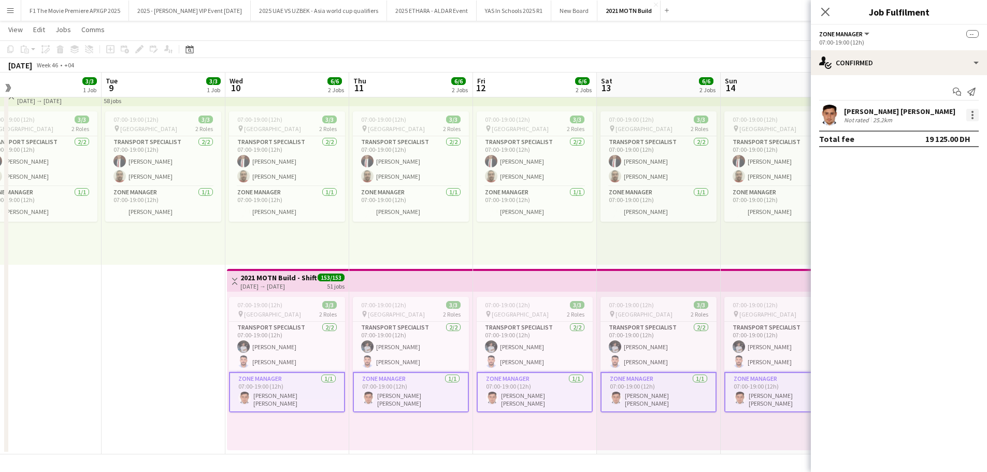
click at [972, 114] on div at bounding box center [972, 115] width 2 height 2
click at [934, 141] on button "Edit fee" at bounding box center [937, 134] width 81 height 25
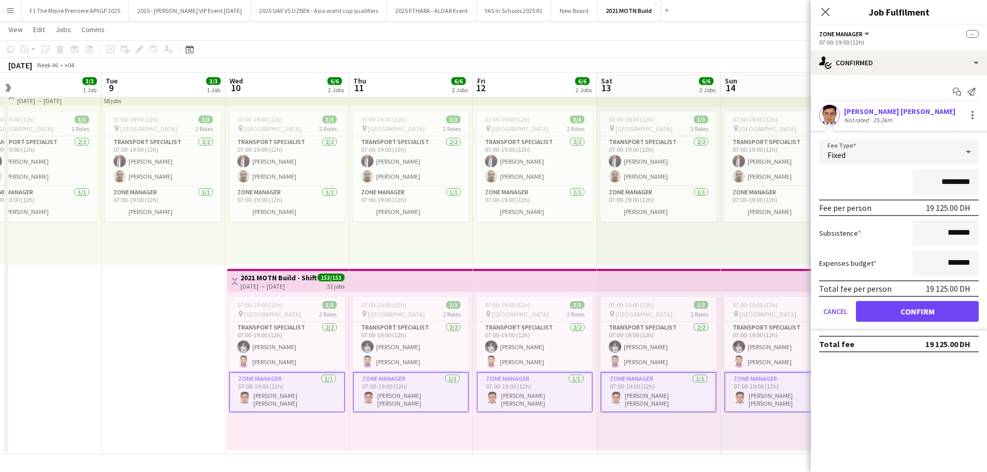
click at [169, 327] on app-date-cell "07:00-19:00 (12h) 3/3 pin [GEOGRAPHIC_DATA] Car Park 2 Roles Transport Speciali…" at bounding box center [164, 266] width 124 height 375
